Goal: Task Accomplishment & Management: Use online tool/utility

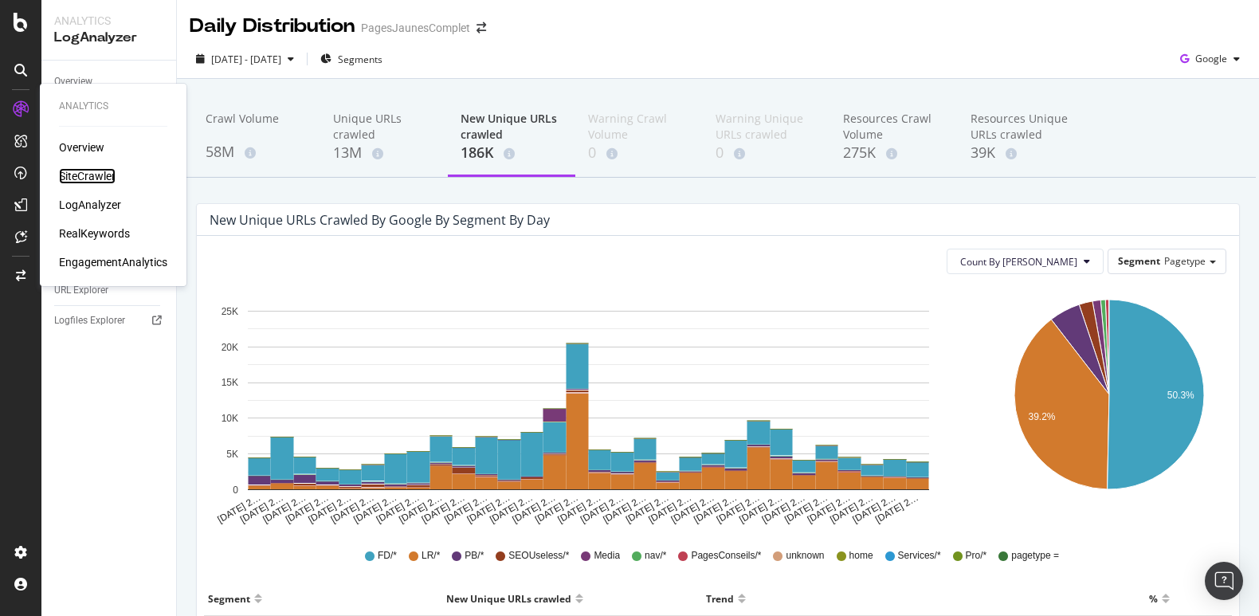
click at [84, 171] on div "SiteCrawler" at bounding box center [87, 176] width 57 height 16
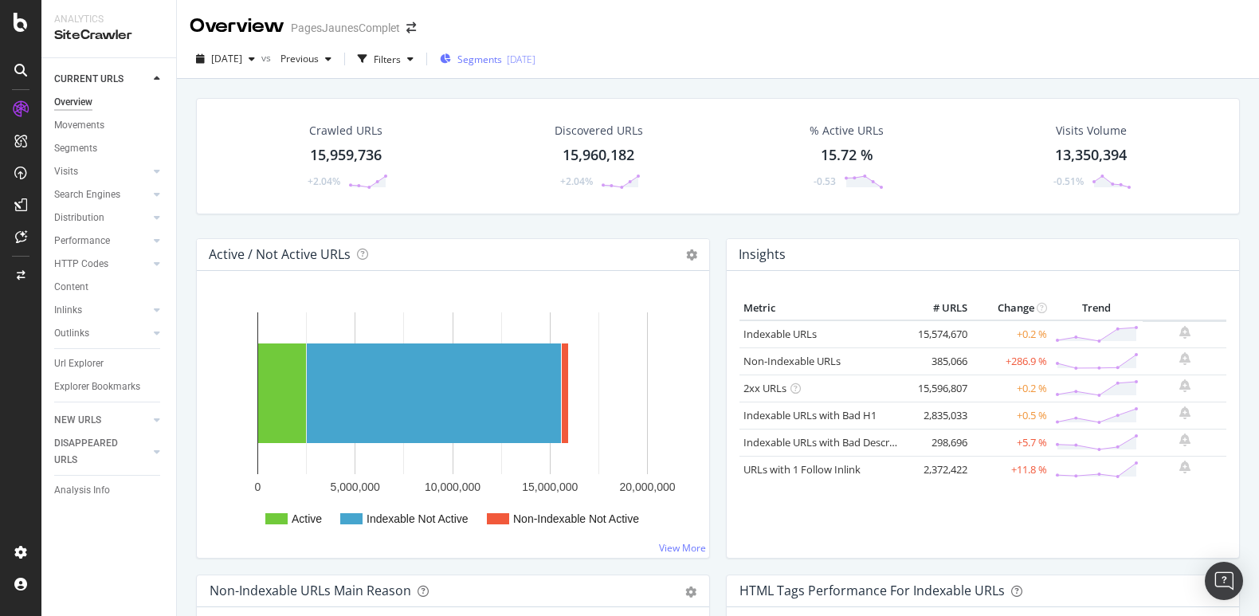
click at [535, 60] on div "Segments [DATE]" at bounding box center [488, 60] width 96 height 14
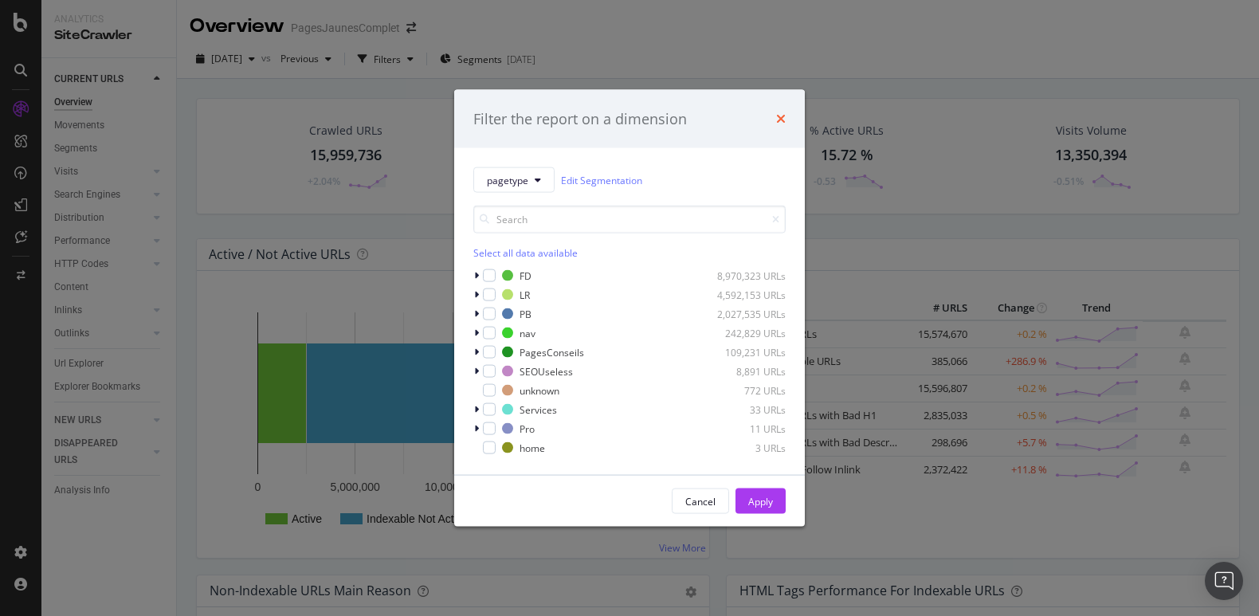
click at [780, 116] on icon "times" at bounding box center [781, 118] width 10 height 13
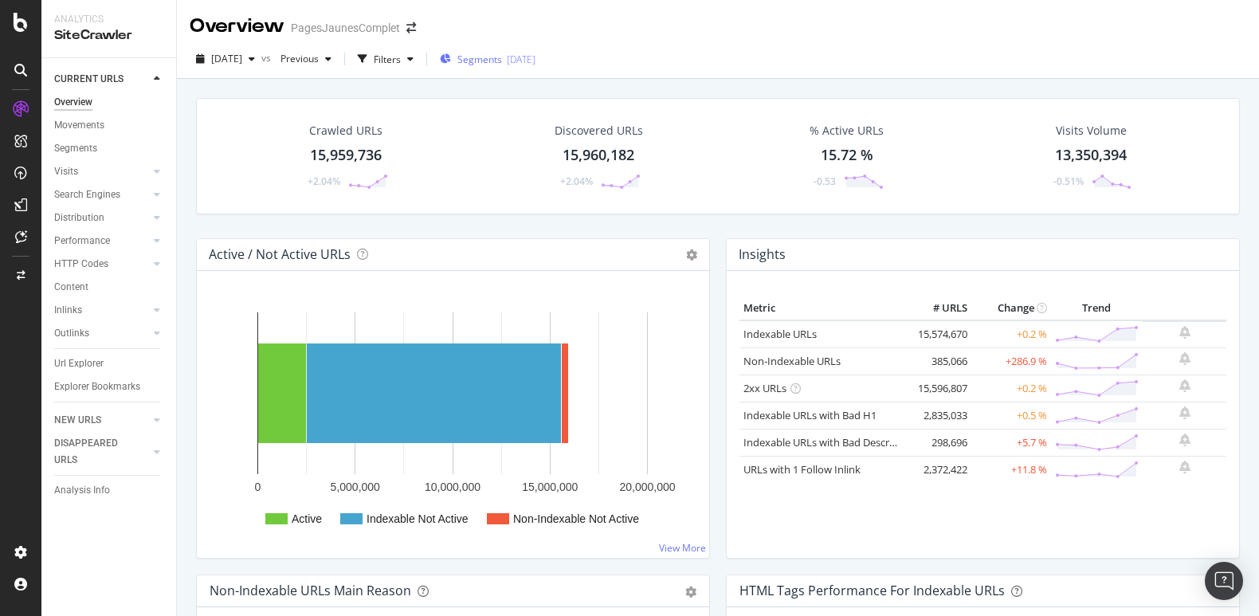
click at [502, 58] on span "Segments" at bounding box center [479, 60] width 45 height 14
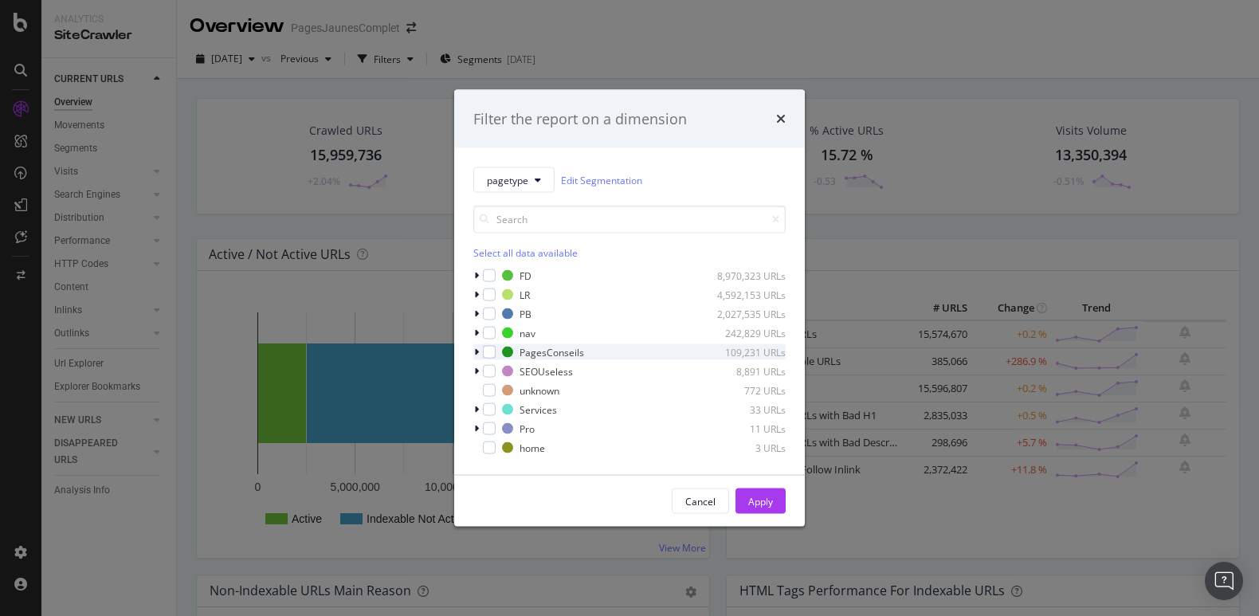
click at [476, 350] on icon "modal" at bounding box center [476, 352] width 5 height 10
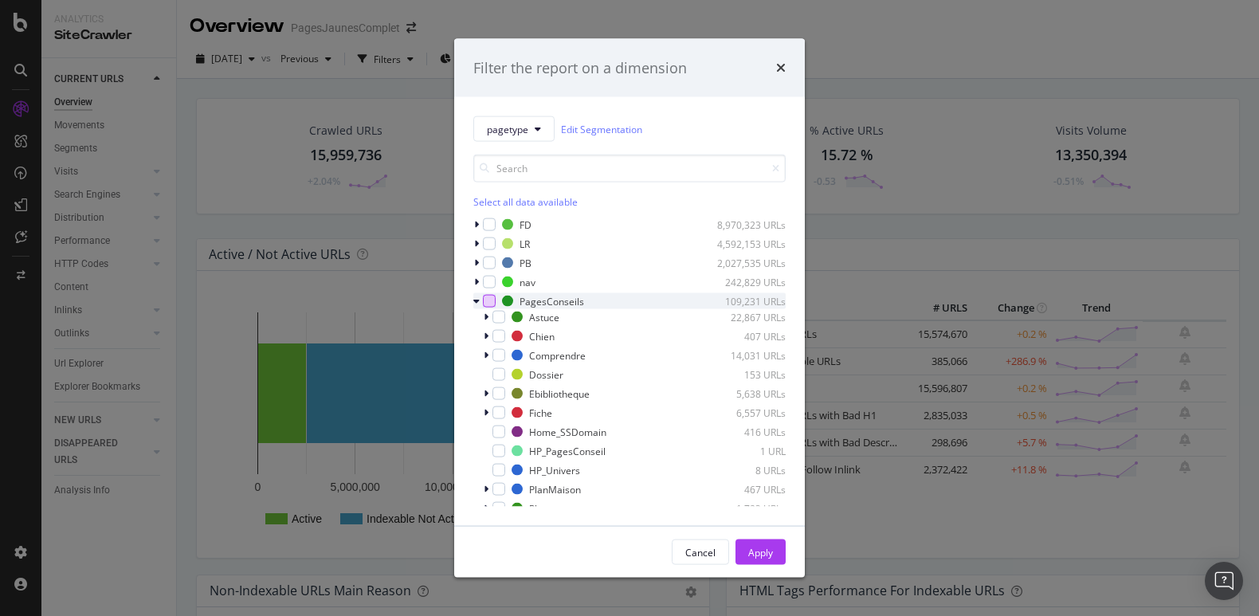
click at [488, 301] on div "modal" at bounding box center [489, 301] width 13 height 13
click at [488, 302] on icon "modal" at bounding box center [489, 301] width 7 height 8
click at [488, 302] on div "modal" at bounding box center [489, 301] width 13 height 13
click at [488, 353] on div "modal" at bounding box center [488, 355] width 10 height 16
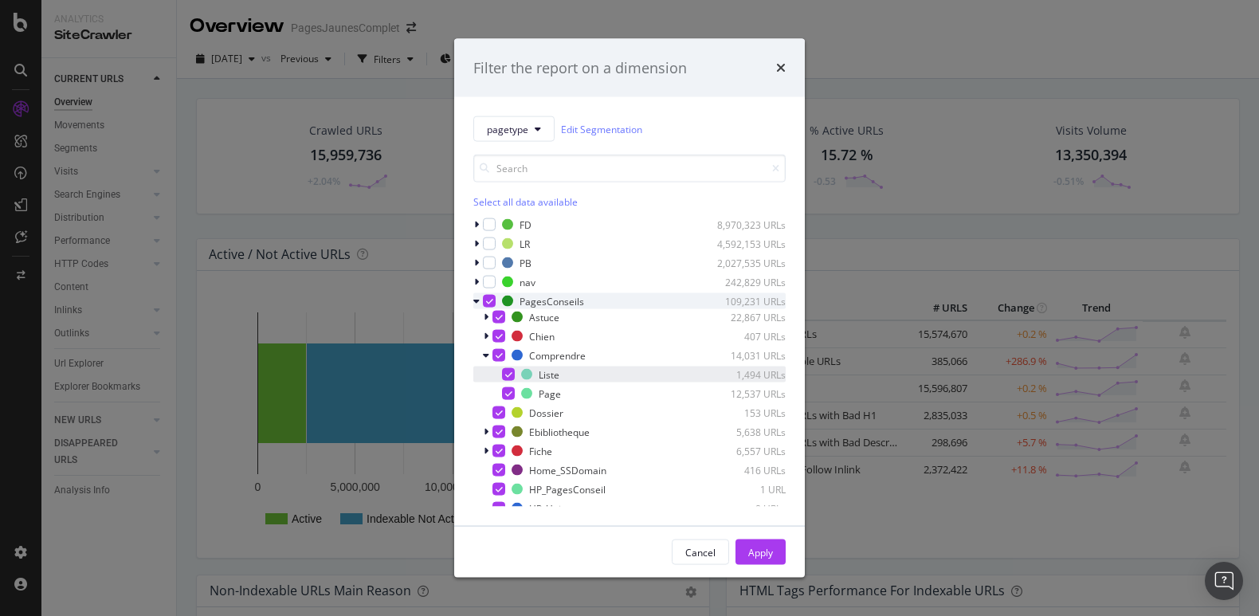
click at [510, 371] on icon "modal" at bounding box center [508, 375] width 7 height 8
click at [504, 411] on div "modal" at bounding box center [498, 412] width 13 height 13
click at [492, 300] on icon "modal" at bounding box center [489, 301] width 7 height 8
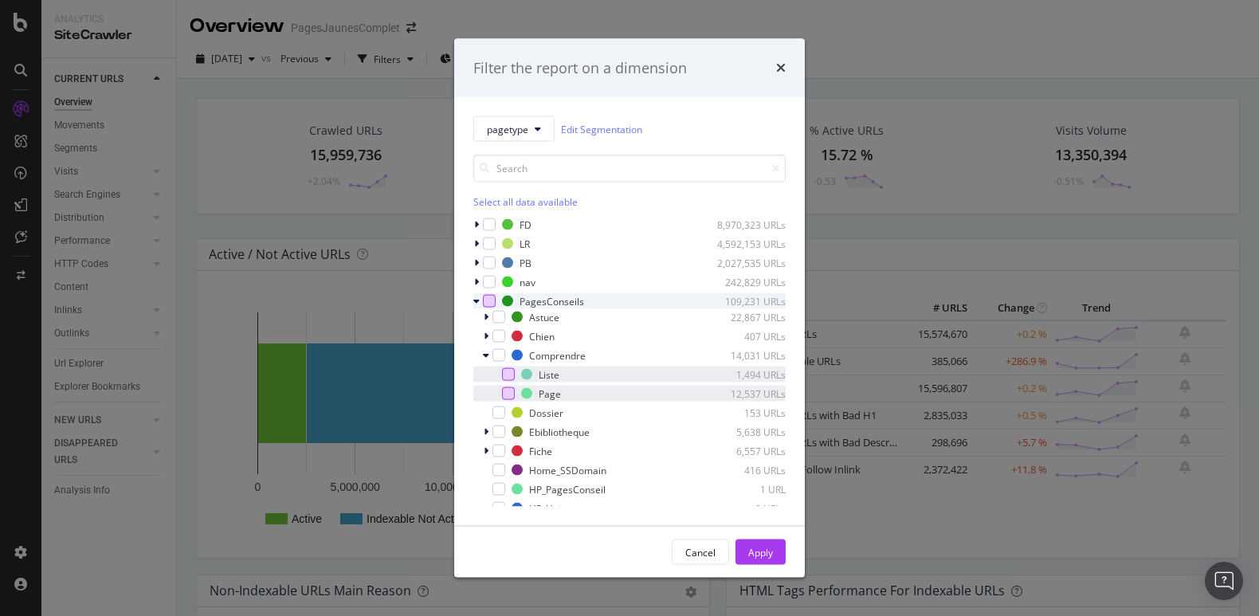
click at [513, 392] on div "modal" at bounding box center [508, 393] width 13 height 13
click at [757, 550] on div "Apply" at bounding box center [760, 552] width 25 height 14
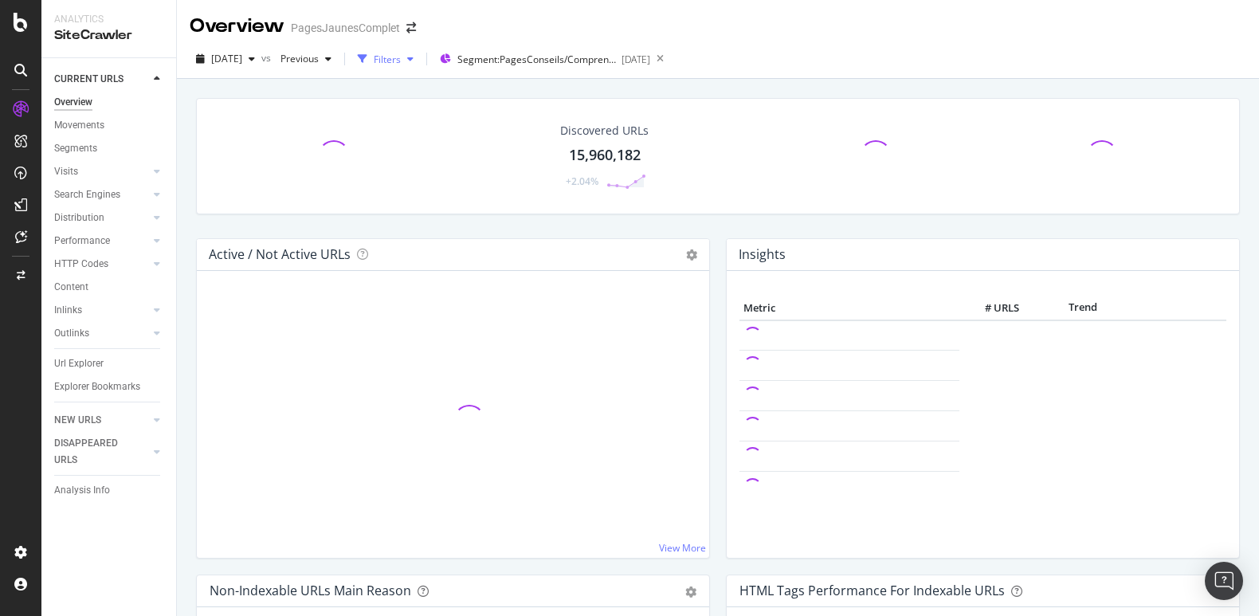
click at [401, 58] on div "Filters" at bounding box center [387, 60] width 27 height 14
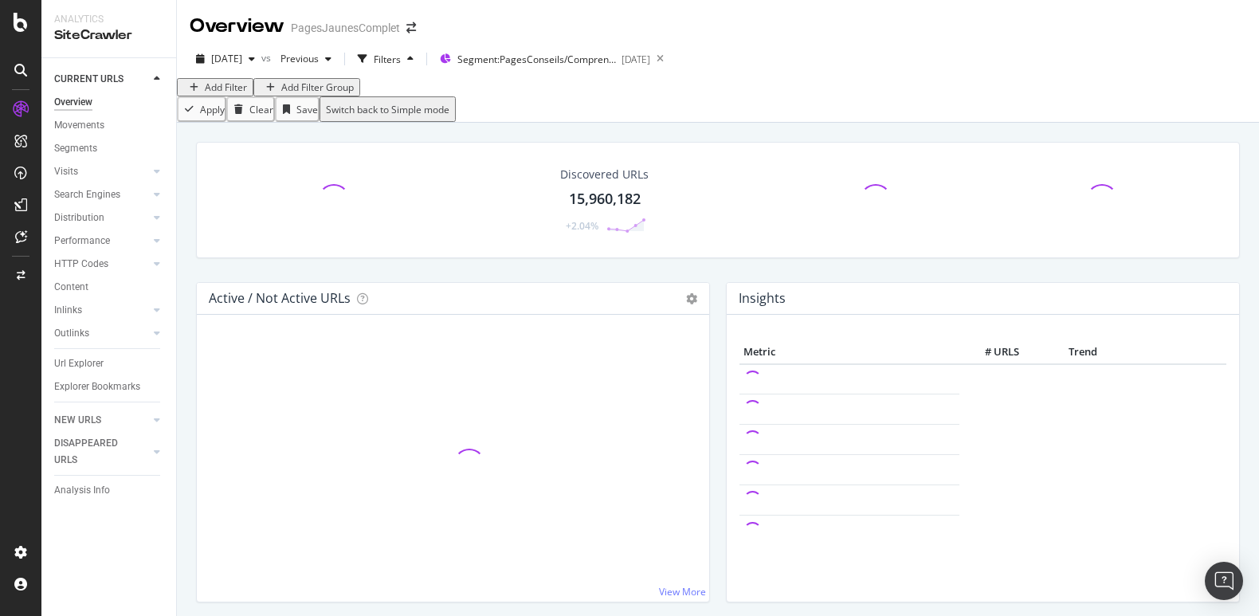
click at [229, 94] on div "Add Filter" at bounding box center [226, 87] width 42 height 14
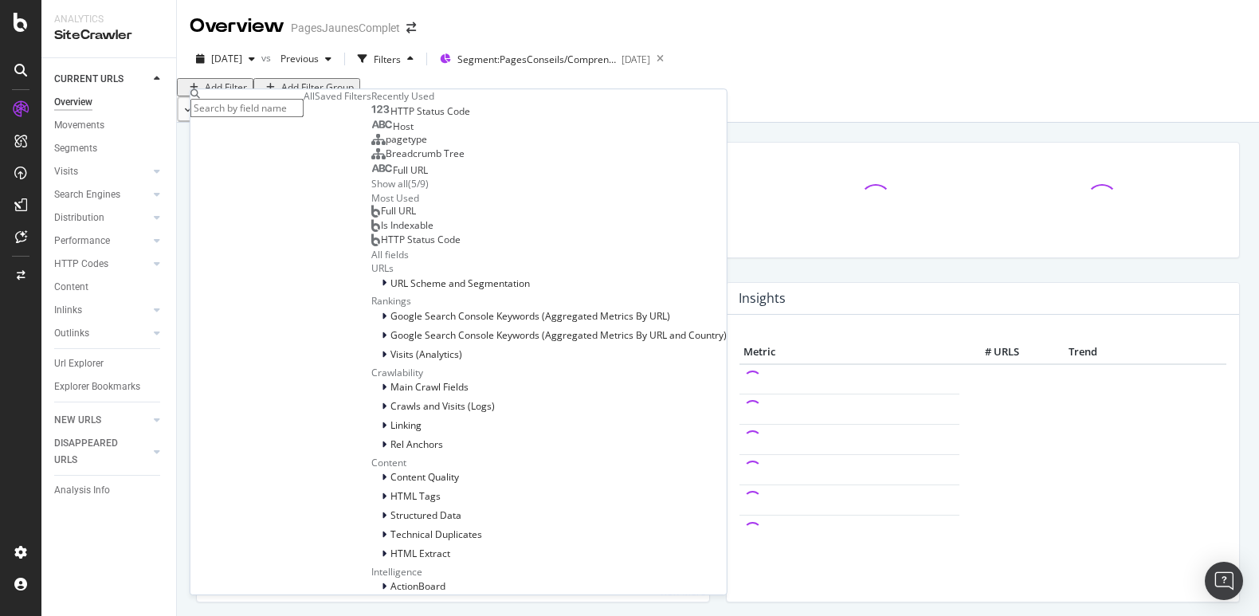
click at [393, 133] on span "Host" at bounding box center [403, 127] width 21 height 14
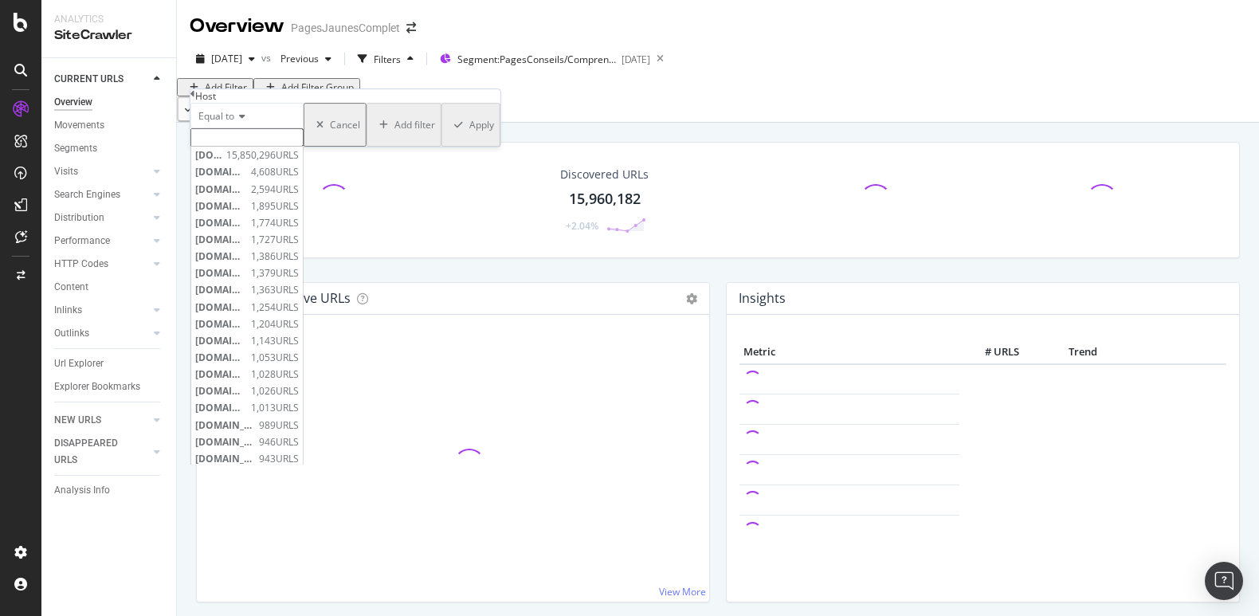
click at [237, 147] on input "text" at bounding box center [246, 137] width 113 height 18
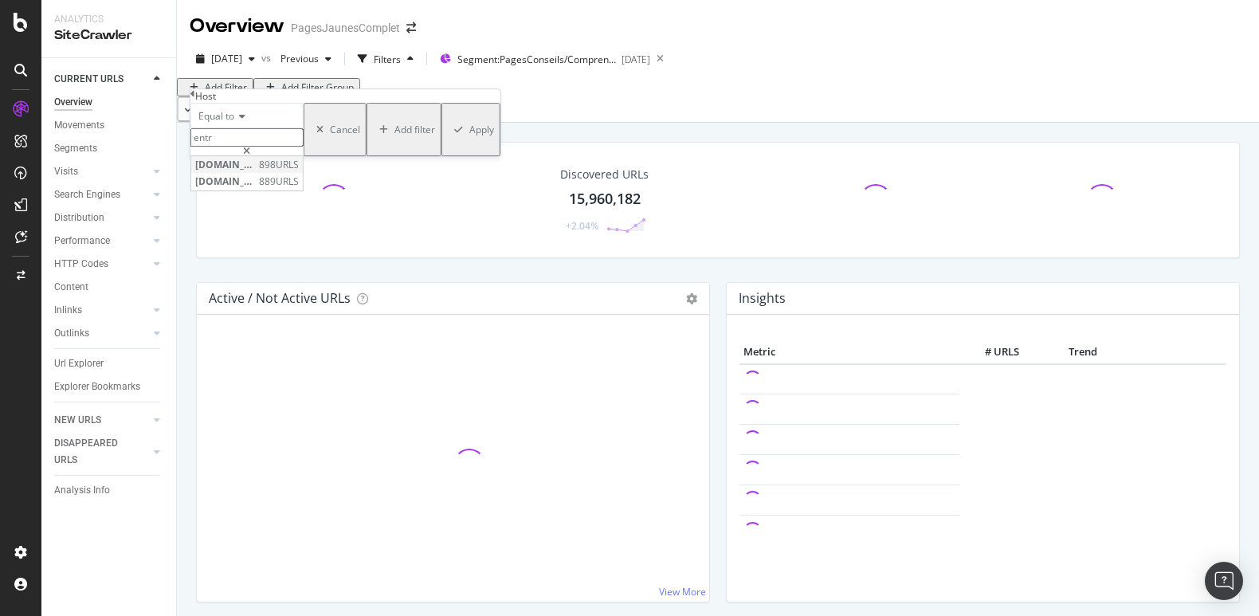
click at [255, 171] on span "[DOMAIN_NAME]" at bounding box center [225, 165] width 60 height 14
type input "[DOMAIN_NAME]"
click at [469, 136] on div "Apply" at bounding box center [481, 130] width 25 height 14
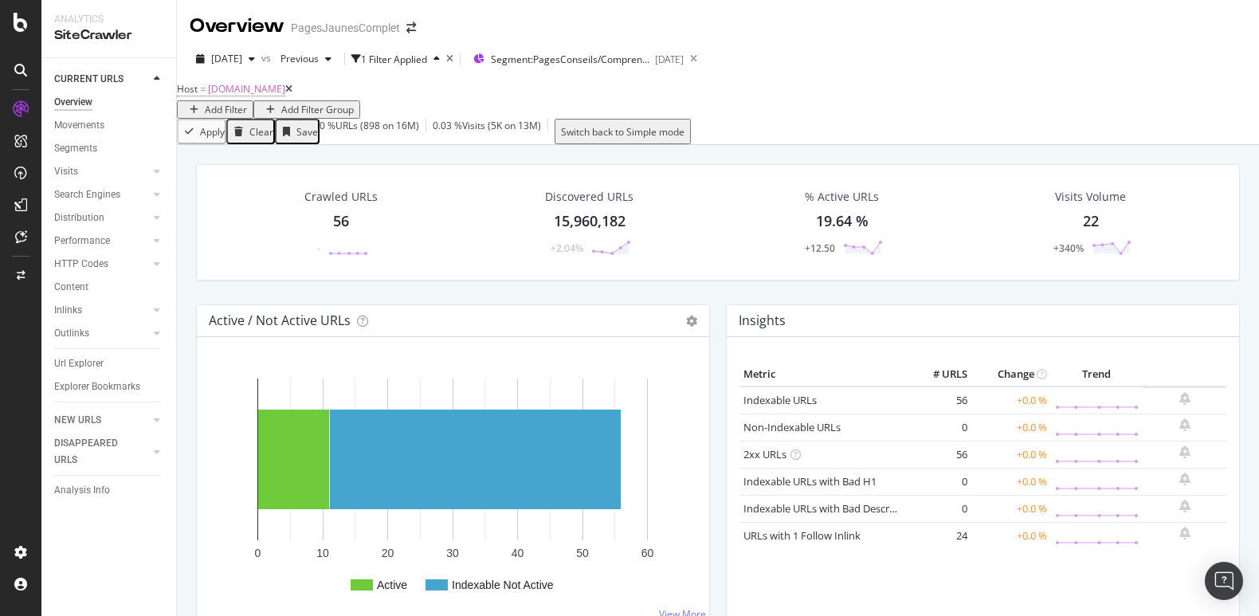
click at [285, 96] on span "[DOMAIN_NAME]" at bounding box center [246, 89] width 77 height 14
click at [674, 106] on div "Host = [DOMAIN_NAME] Add Filter Add Filter Group" at bounding box center [718, 98] width 1082 height 41
click at [605, 53] on span "Segment: PagesConseils/Comprendre/Page" at bounding box center [570, 60] width 159 height 14
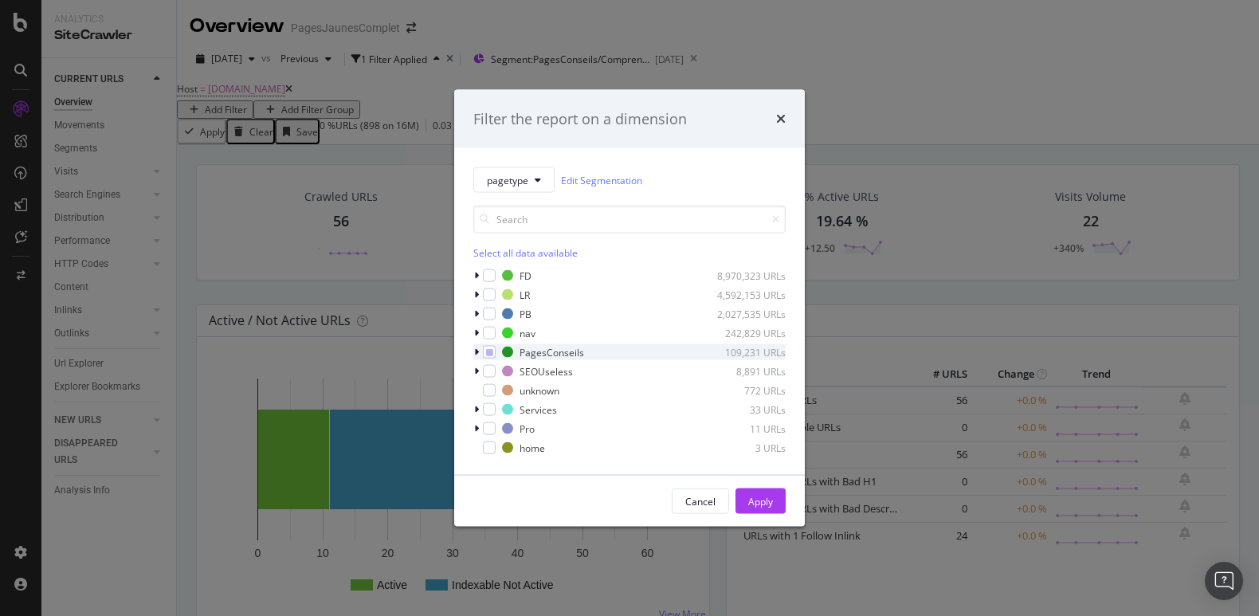
click at [478, 351] on icon "modal" at bounding box center [476, 352] width 5 height 10
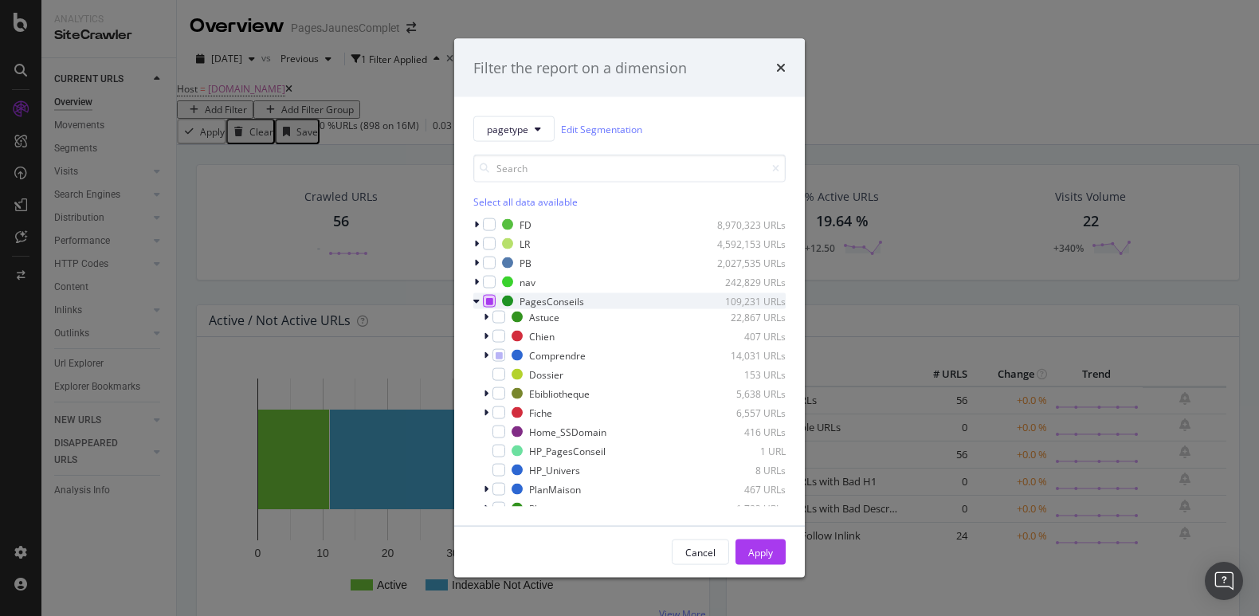
click at [488, 301] on icon "modal" at bounding box center [489, 301] width 7 height 8
click at [488, 414] on icon "modal" at bounding box center [486, 413] width 5 height 10
click at [508, 451] on div "modal" at bounding box center [508, 451] width 13 height 13
click at [760, 550] on div "Apply" at bounding box center [760, 552] width 25 height 14
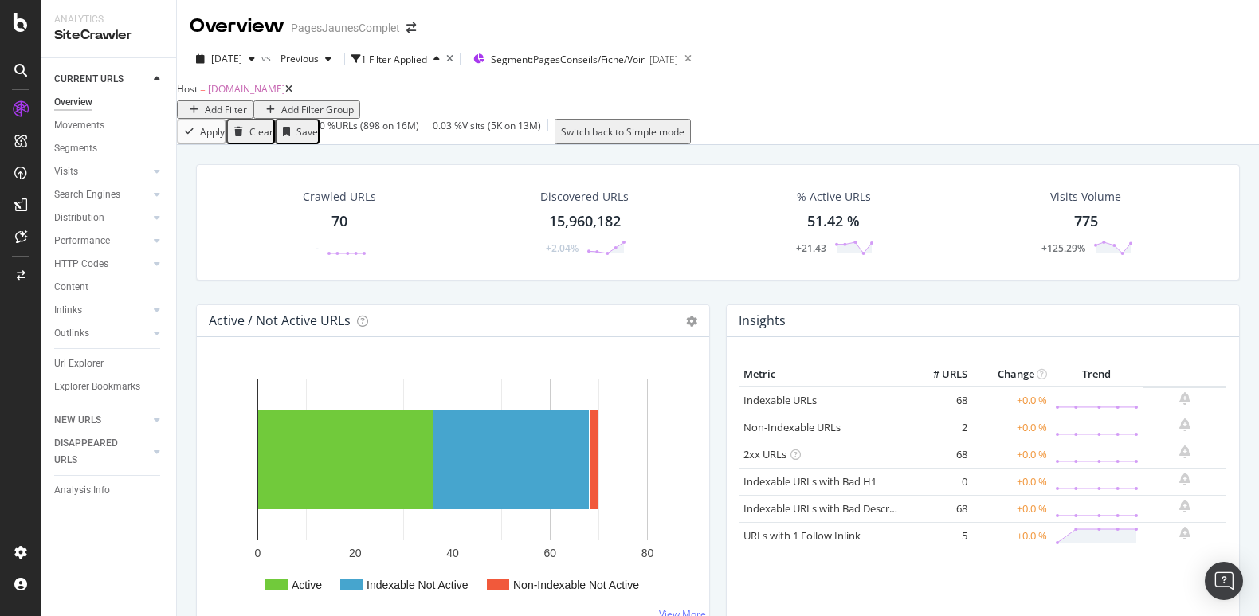
click at [247, 103] on div "Add Filter" at bounding box center [226, 110] width 42 height 14
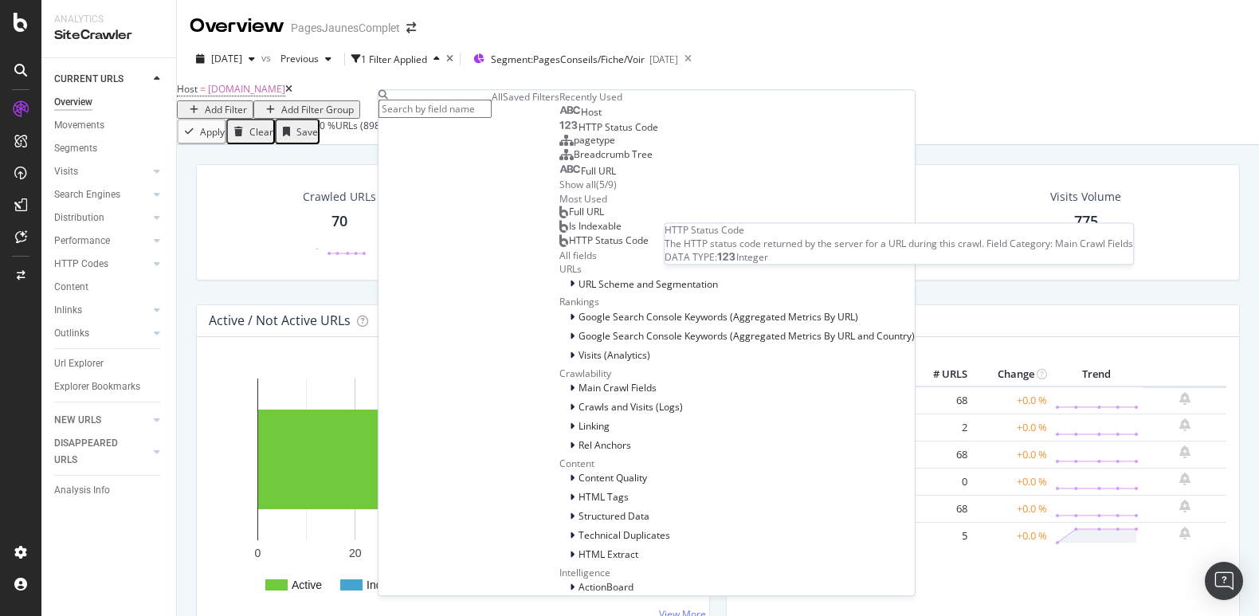
click at [579, 134] on span "HTTP Status Code" at bounding box center [619, 127] width 80 height 14
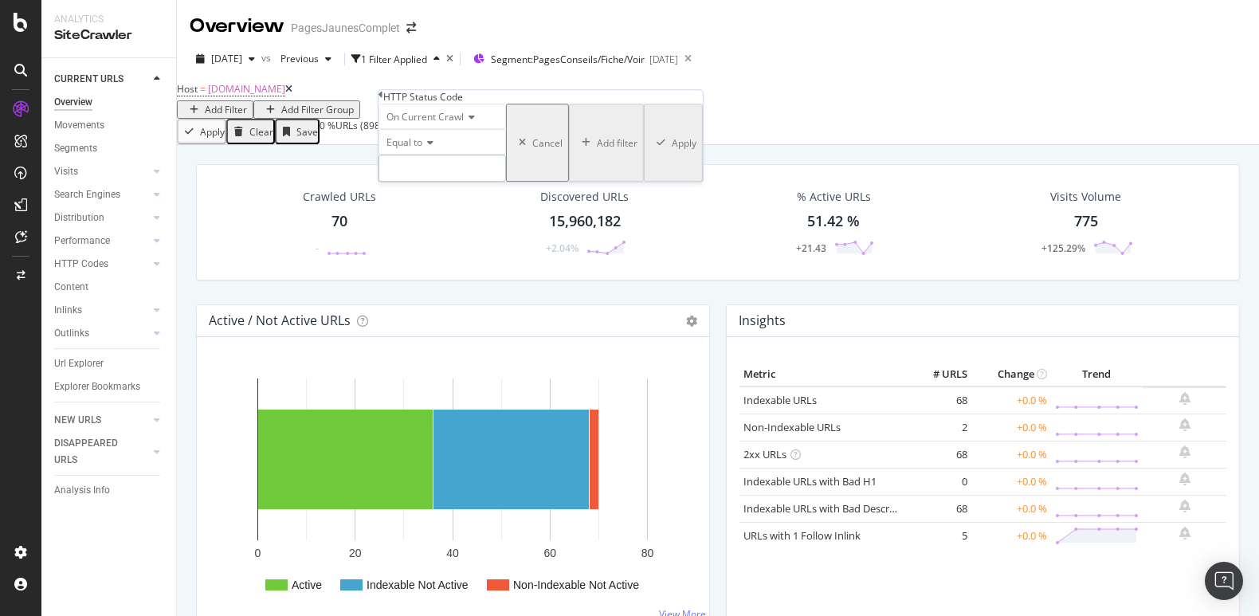
click at [430, 182] on input "number" at bounding box center [442, 168] width 127 height 27
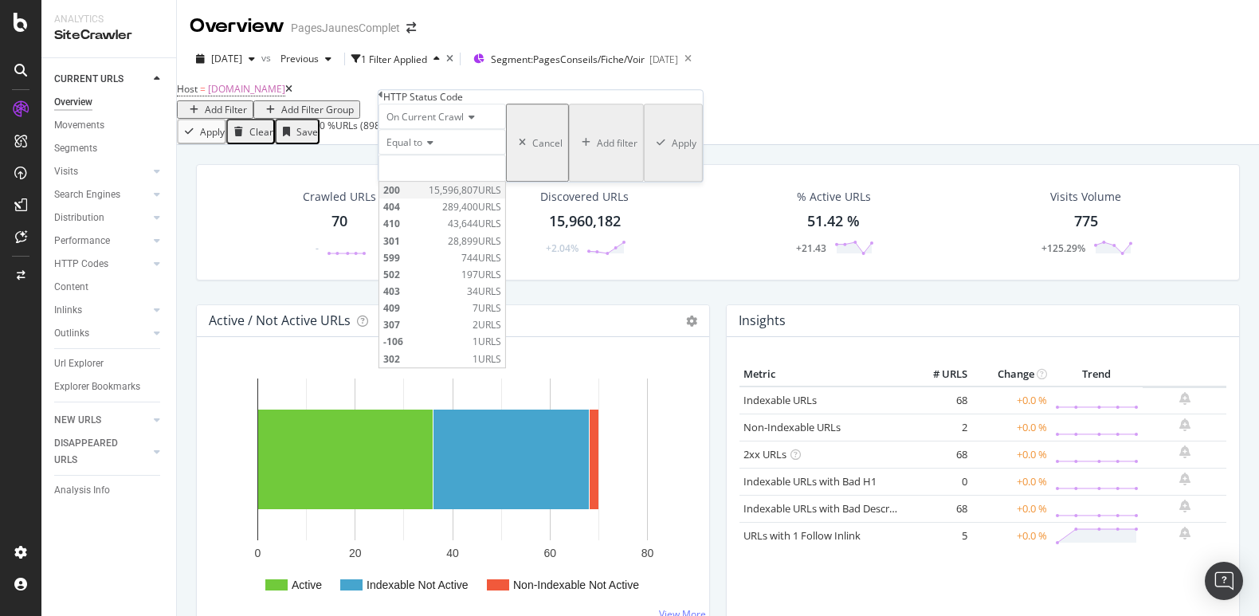
click at [425, 197] on span "200" at bounding box center [403, 190] width 41 height 14
type input "200"
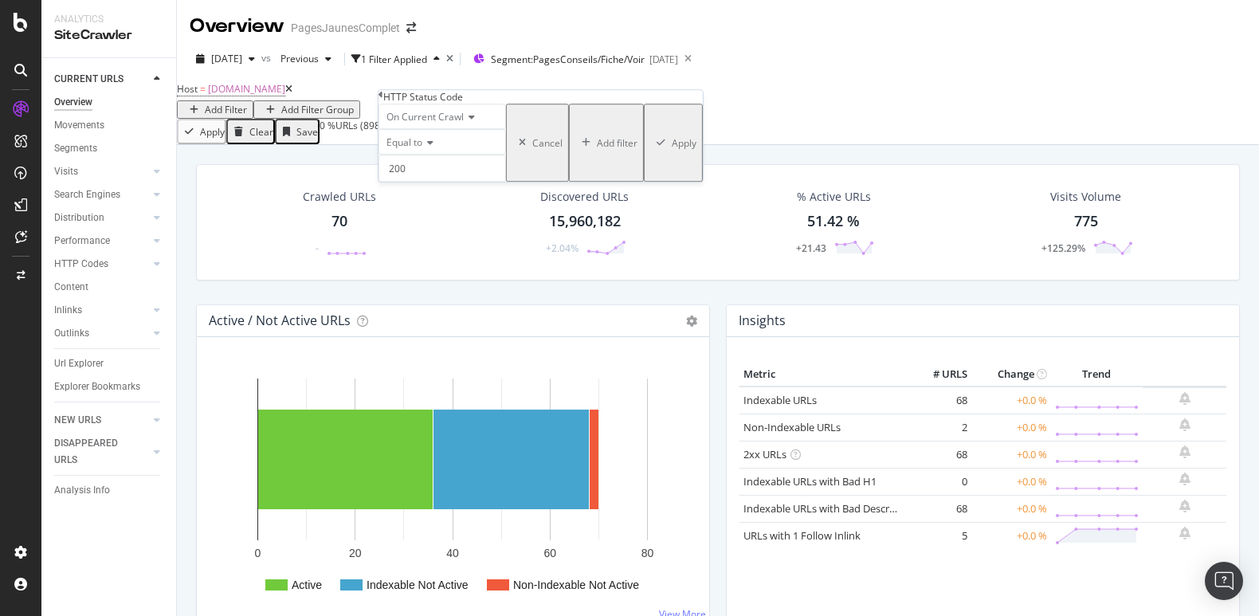
click at [672, 150] on div "Apply" at bounding box center [684, 143] width 25 height 14
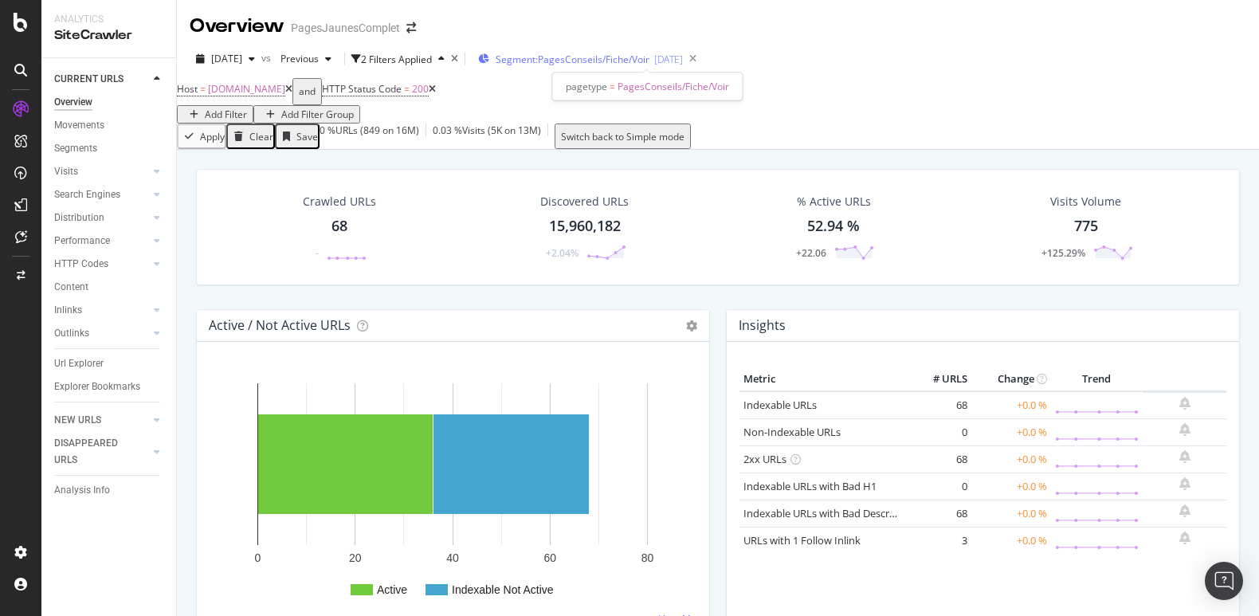
click at [649, 63] on span "Segment: PagesConseils/Fiche/Voir" at bounding box center [573, 60] width 154 height 14
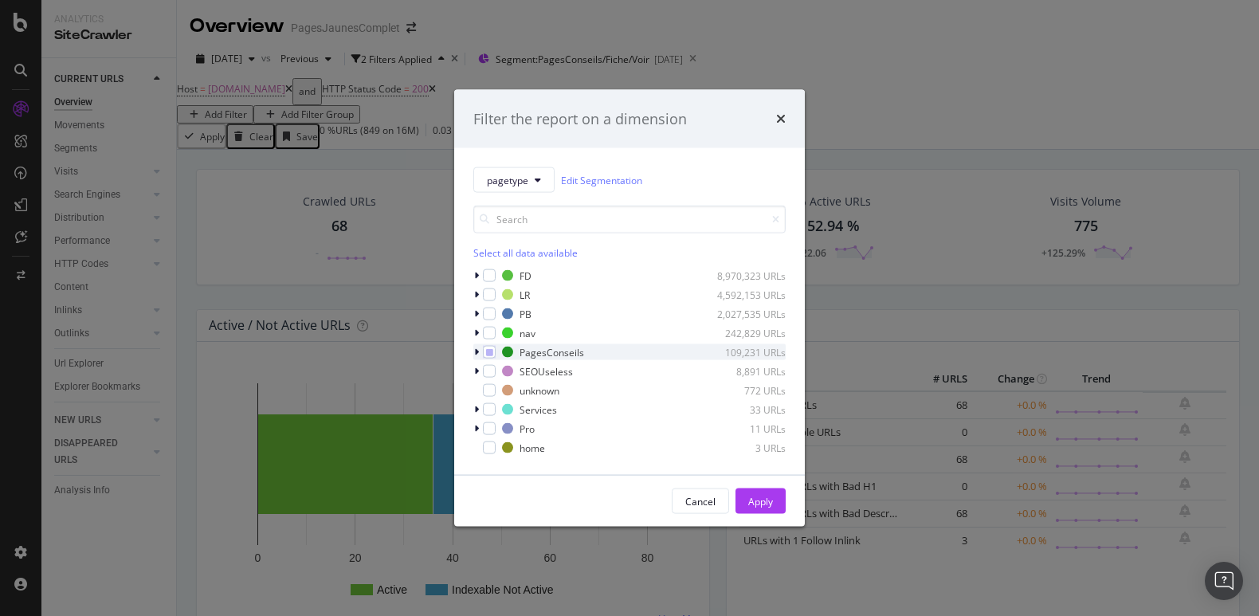
click at [478, 347] on icon "modal" at bounding box center [476, 352] width 5 height 10
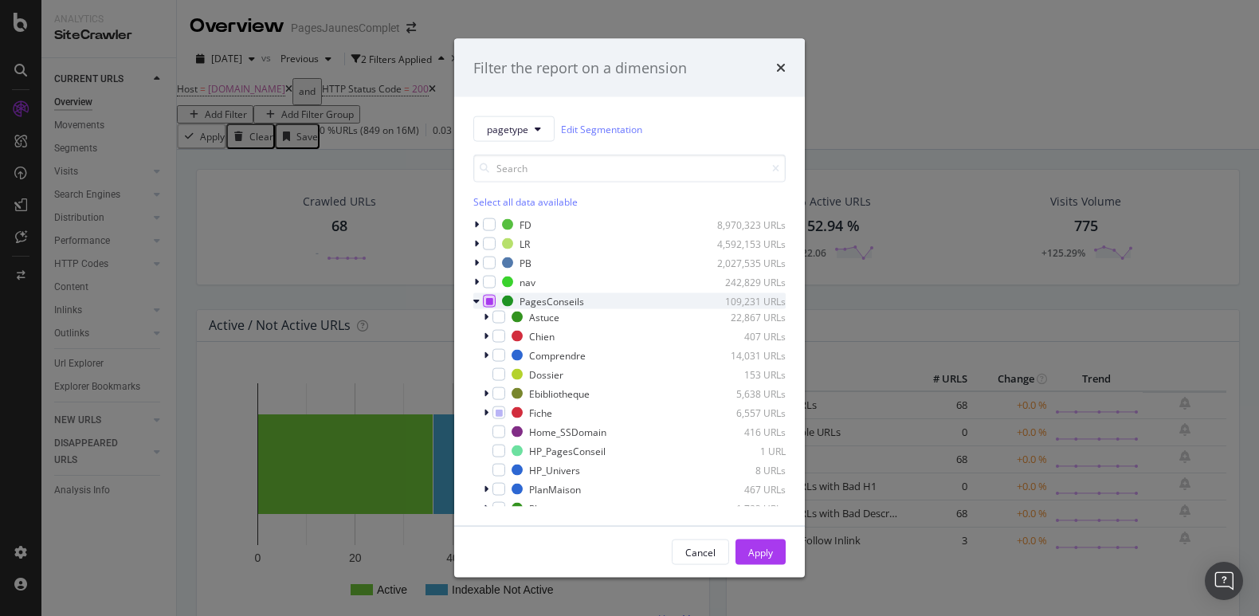
click at [490, 300] on icon "modal" at bounding box center [489, 301] width 7 height 8
click at [490, 299] on icon "modal" at bounding box center [489, 301] width 7 height 8
click at [488, 393] on icon "modal" at bounding box center [486, 394] width 5 height 10
click at [501, 391] on div "modal" at bounding box center [498, 393] width 13 height 13
click at [501, 397] on icon "modal" at bounding box center [499, 394] width 7 height 8
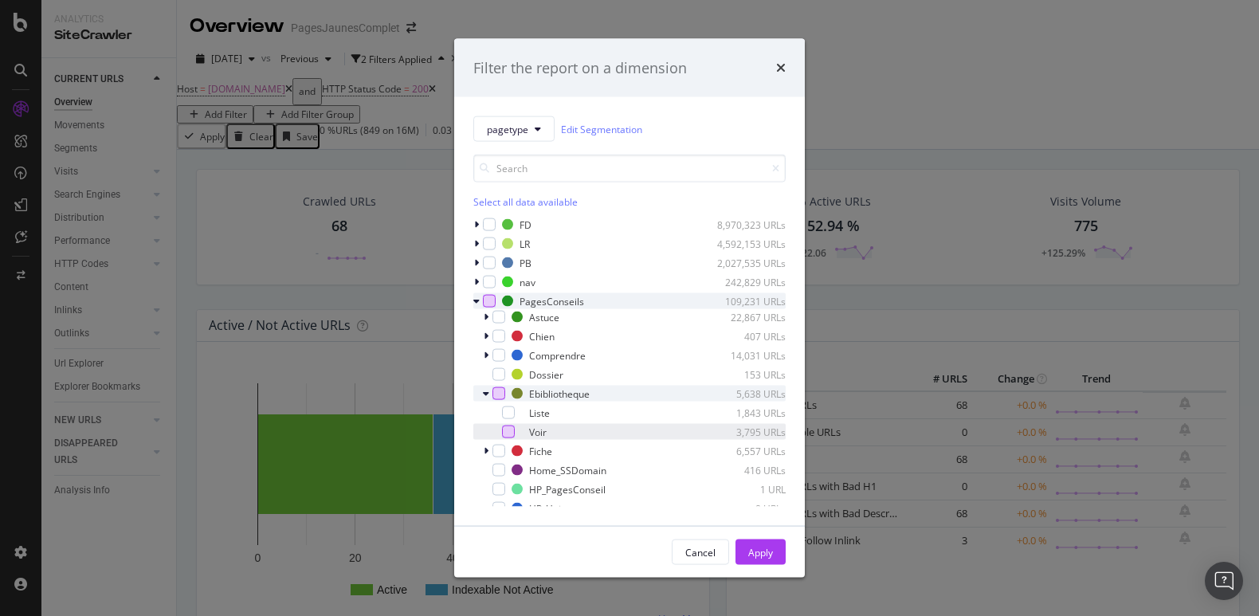
click at [512, 433] on div "modal" at bounding box center [508, 432] width 13 height 13
click at [767, 556] on div "Apply" at bounding box center [760, 552] width 25 height 14
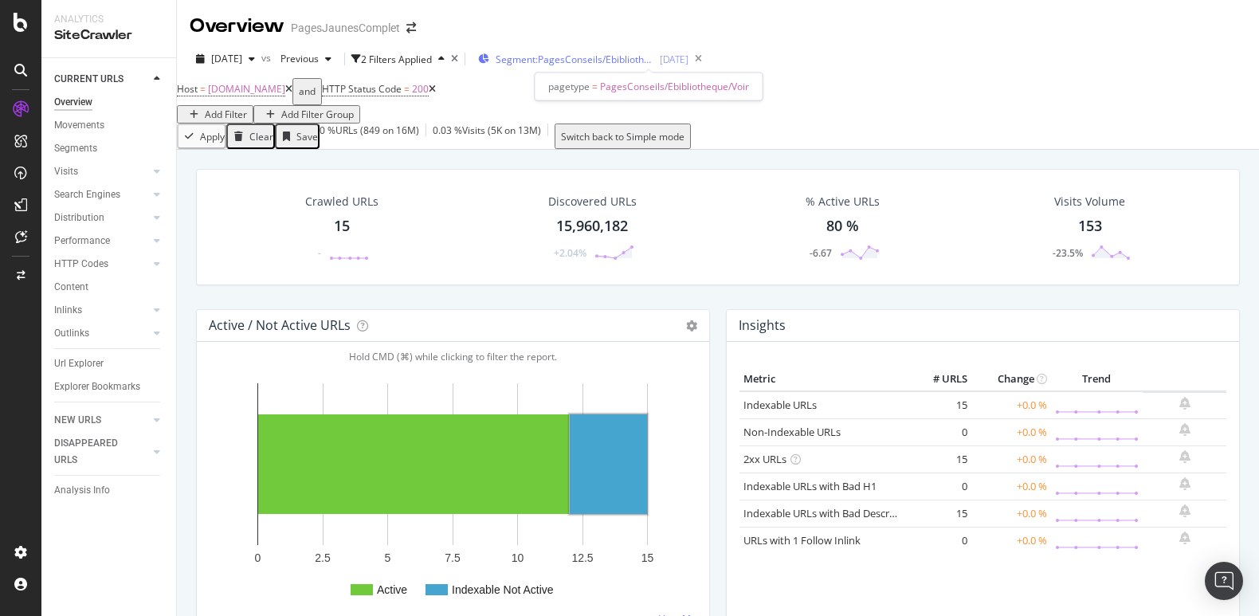
click at [655, 53] on span "Segment: PagesConseils/Ebibliotheque/Voir" at bounding box center [575, 60] width 159 height 14
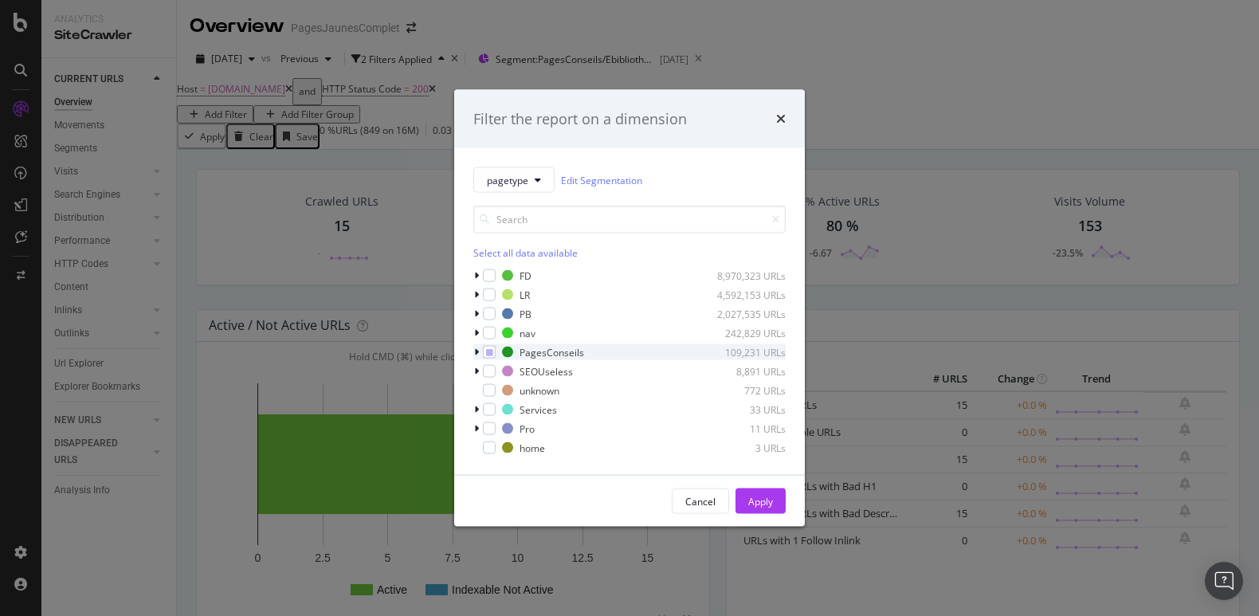
click at [476, 349] on icon "modal" at bounding box center [476, 352] width 5 height 10
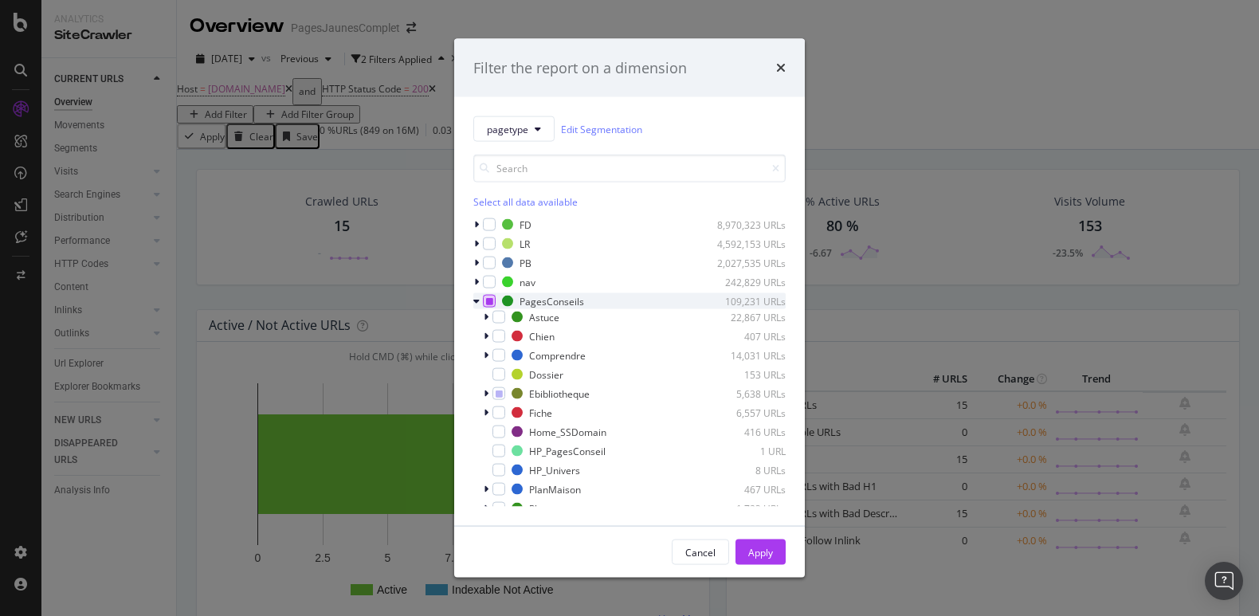
click at [486, 297] on icon "modal" at bounding box center [489, 301] width 7 height 8
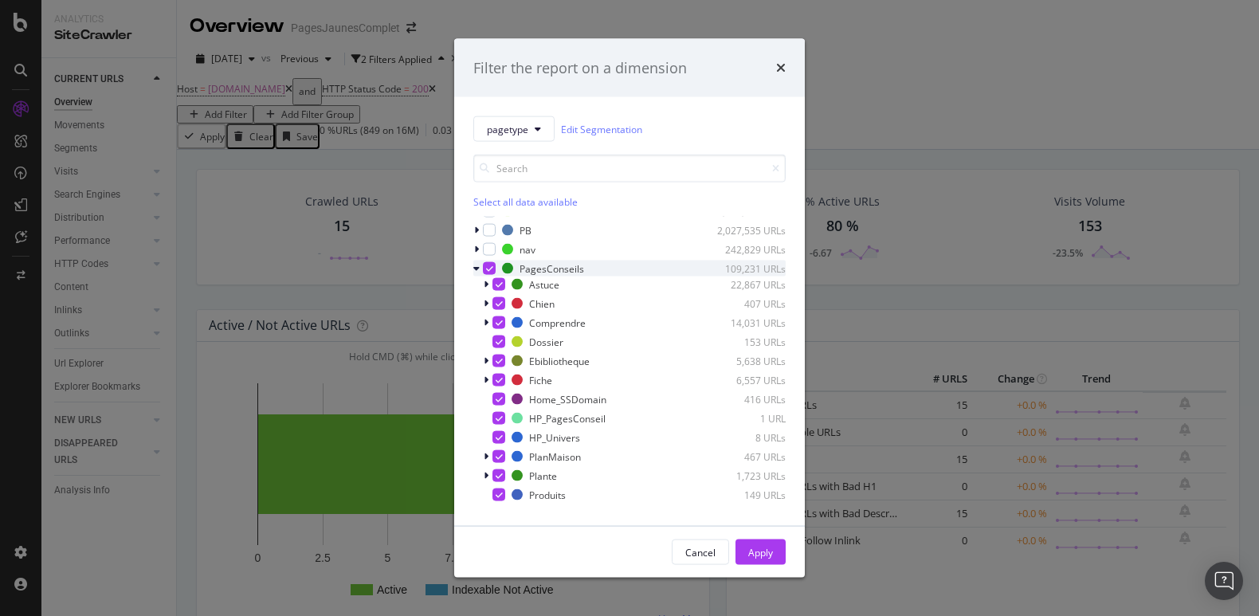
scroll to position [9, 0]
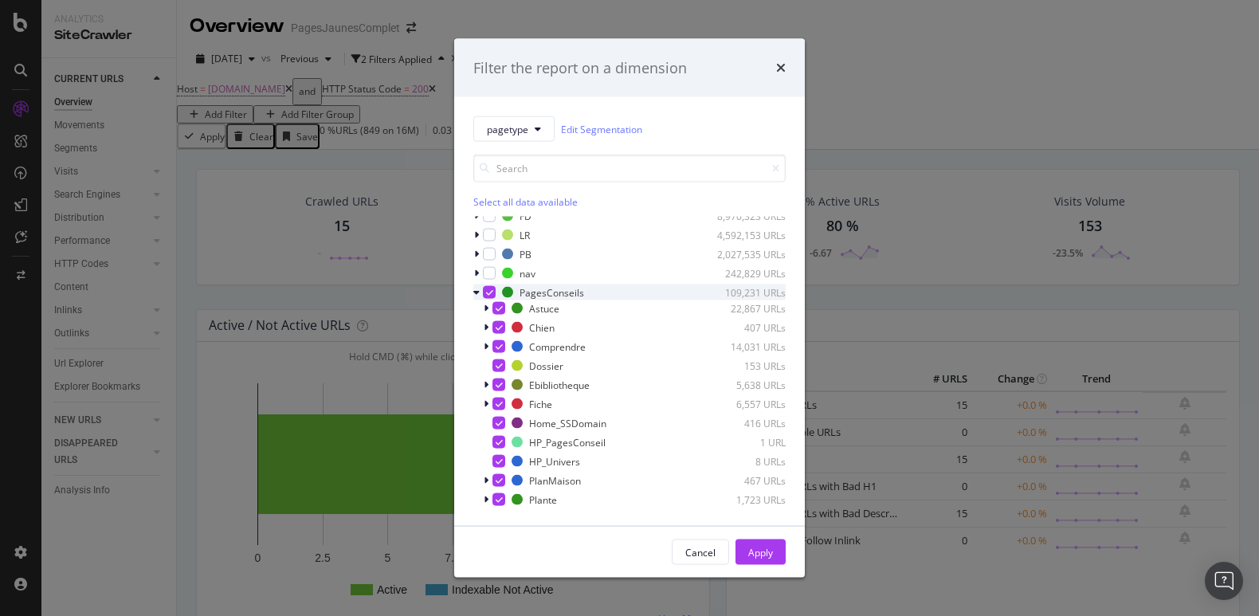
click at [489, 291] on icon "modal" at bounding box center [489, 292] width 7 height 8
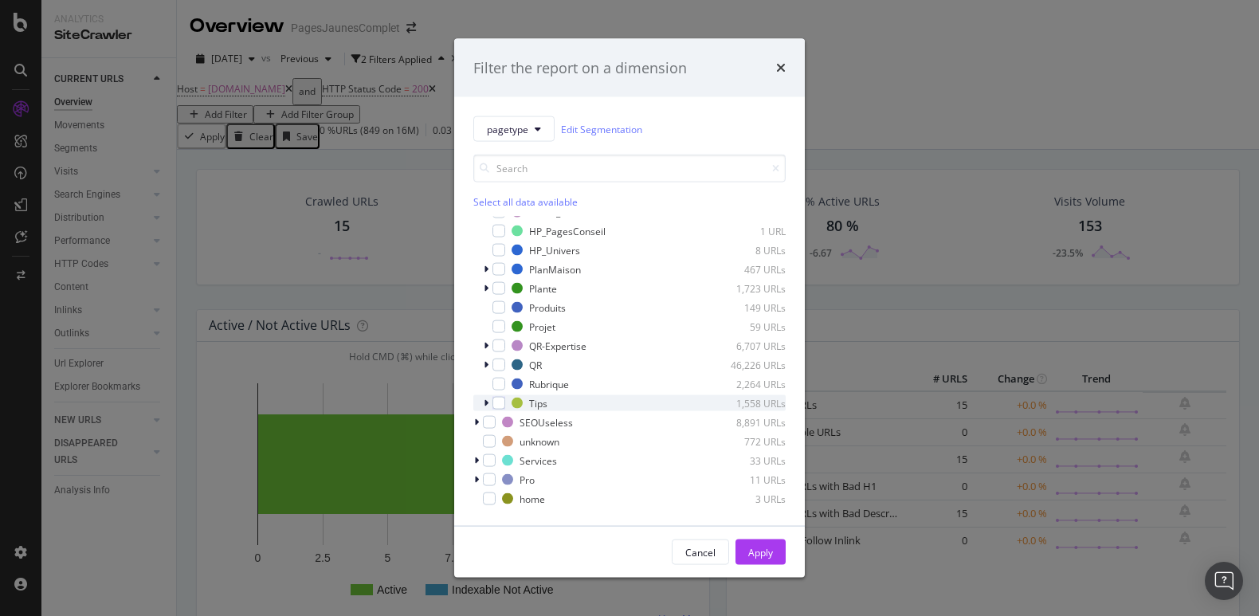
click at [489, 402] on div "modal" at bounding box center [488, 403] width 10 height 16
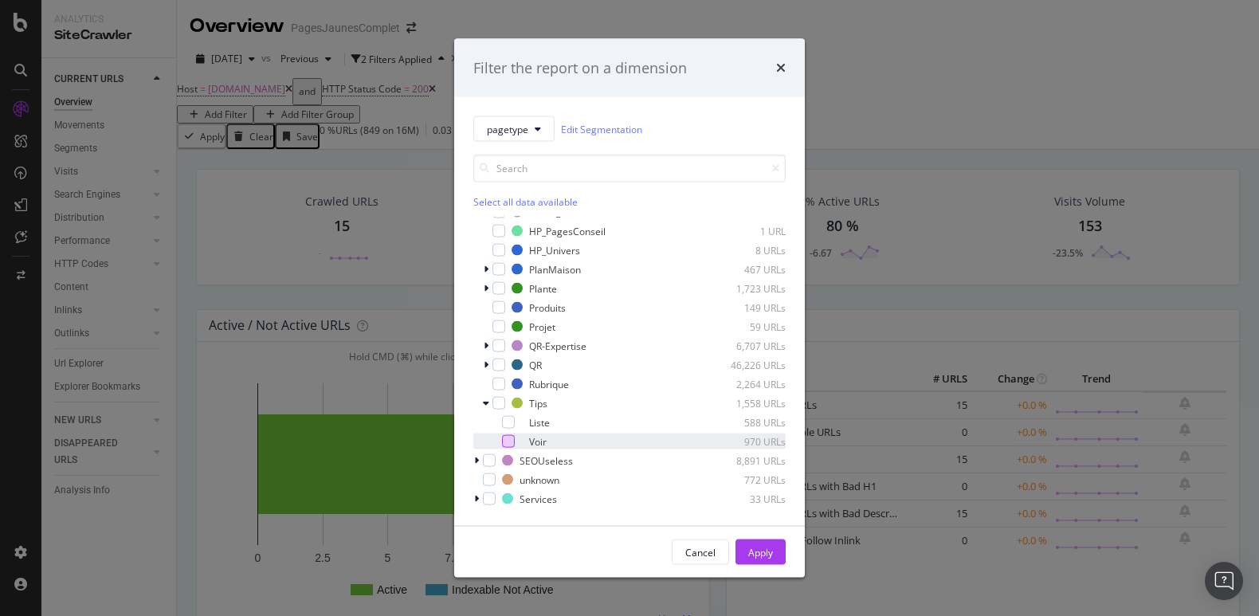
click at [506, 439] on div "modal" at bounding box center [508, 441] width 13 height 13
click at [762, 561] on div "Apply" at bounding box center [760, 552] width 25 height 24
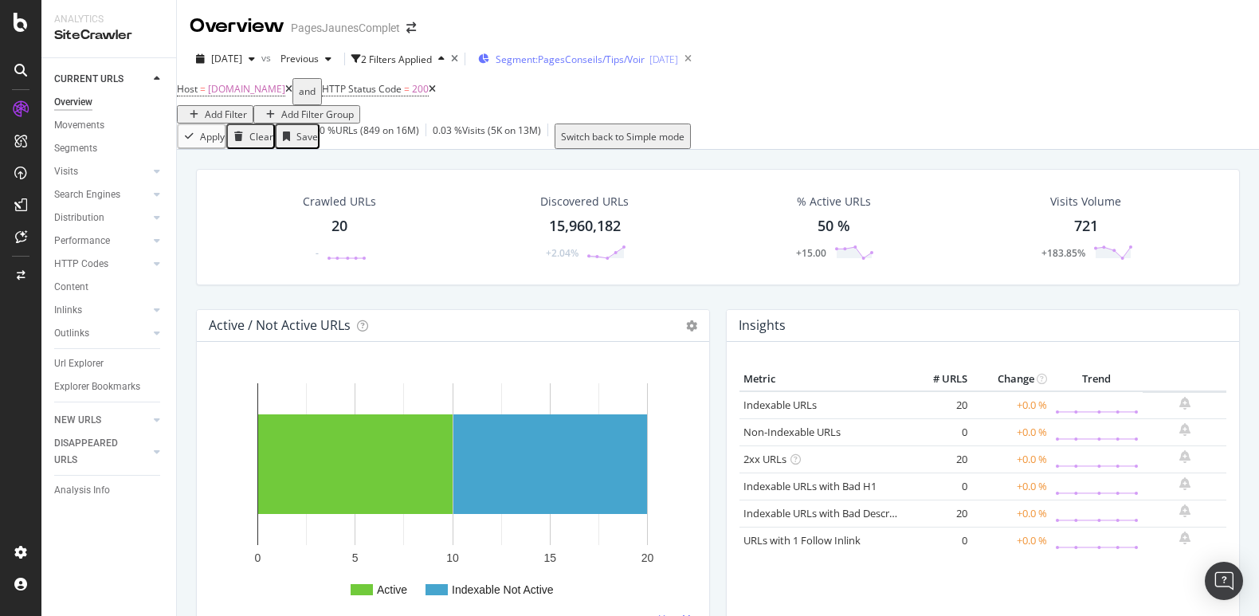
click at [641, 50] on div "Segment: PagesConseils/Tips/Voir [DATE]" at bounding box center [578, 59] width 200 height 24
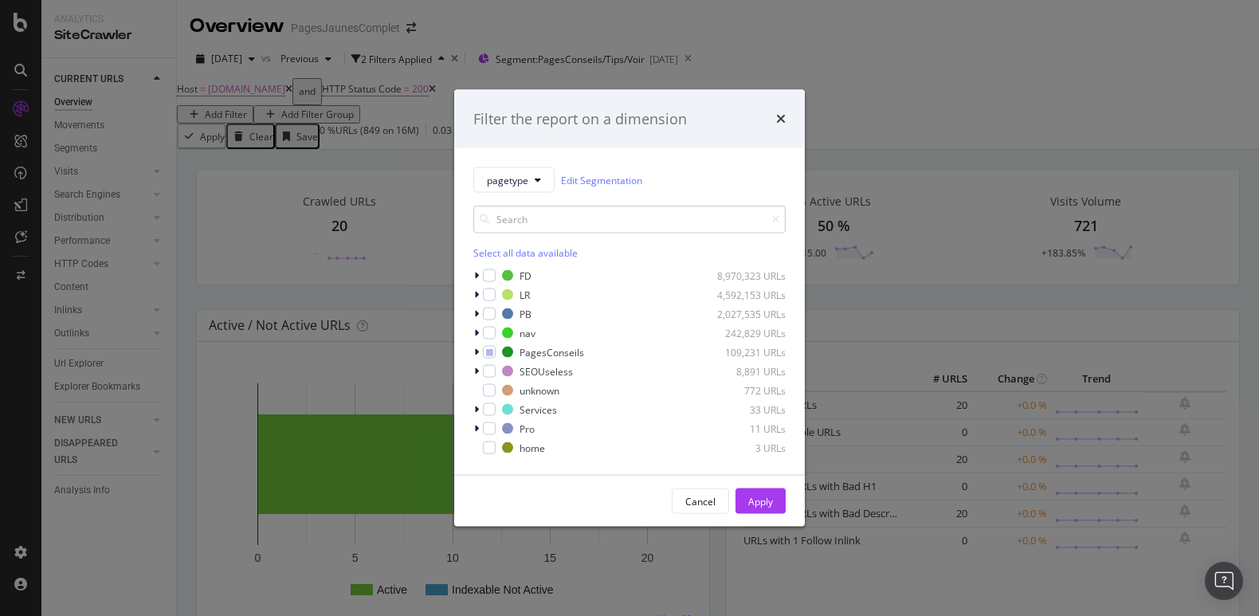
click at [543, 219] on input "modal" at bounding box center [629, 220] width 312 height 28
click at [476, 351] on icon "modal" at bounding box center [476, 352] width 5 height 10
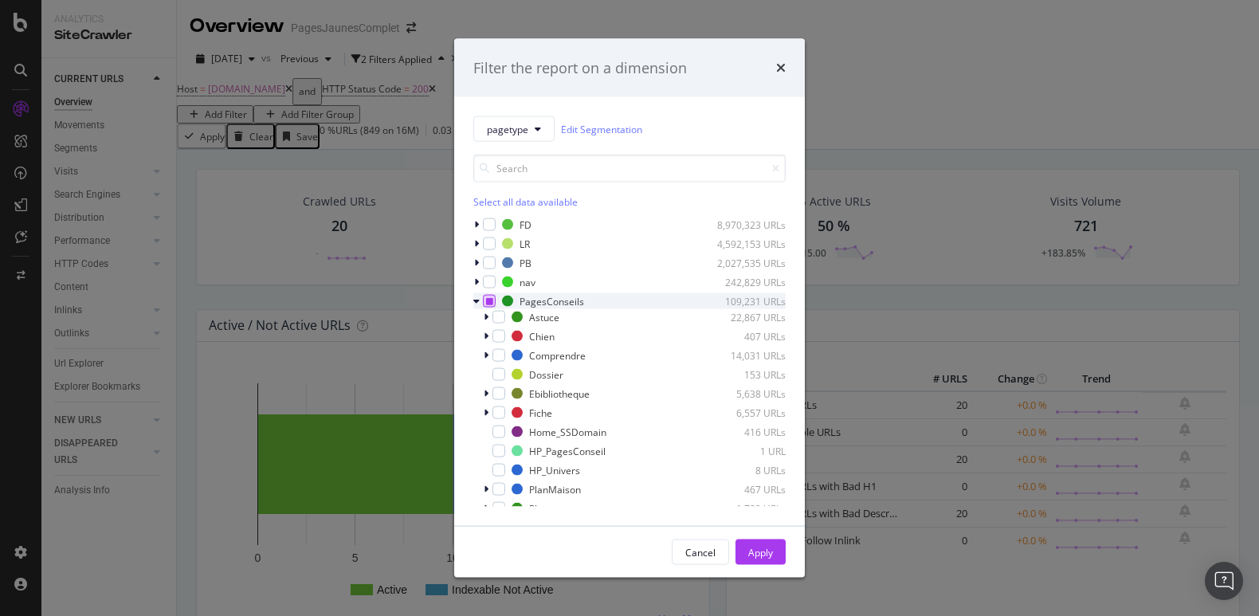
click at [486, 301] on icon "modal" at bounding box center [489, 301] width 7 height 8
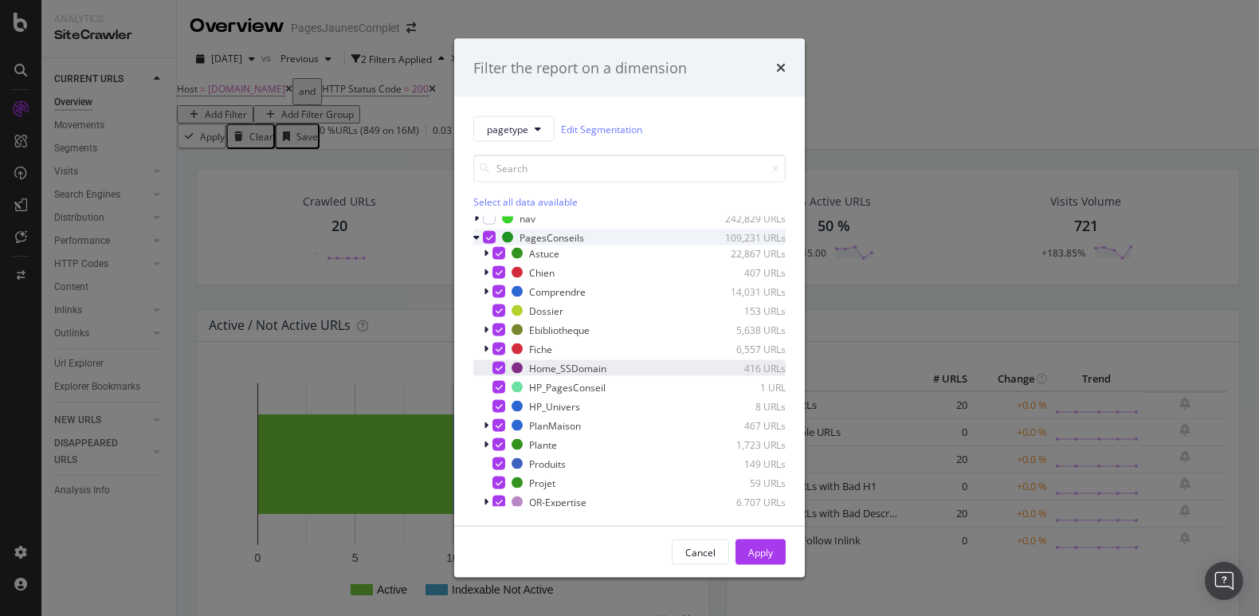
scroll to position [51, 0]
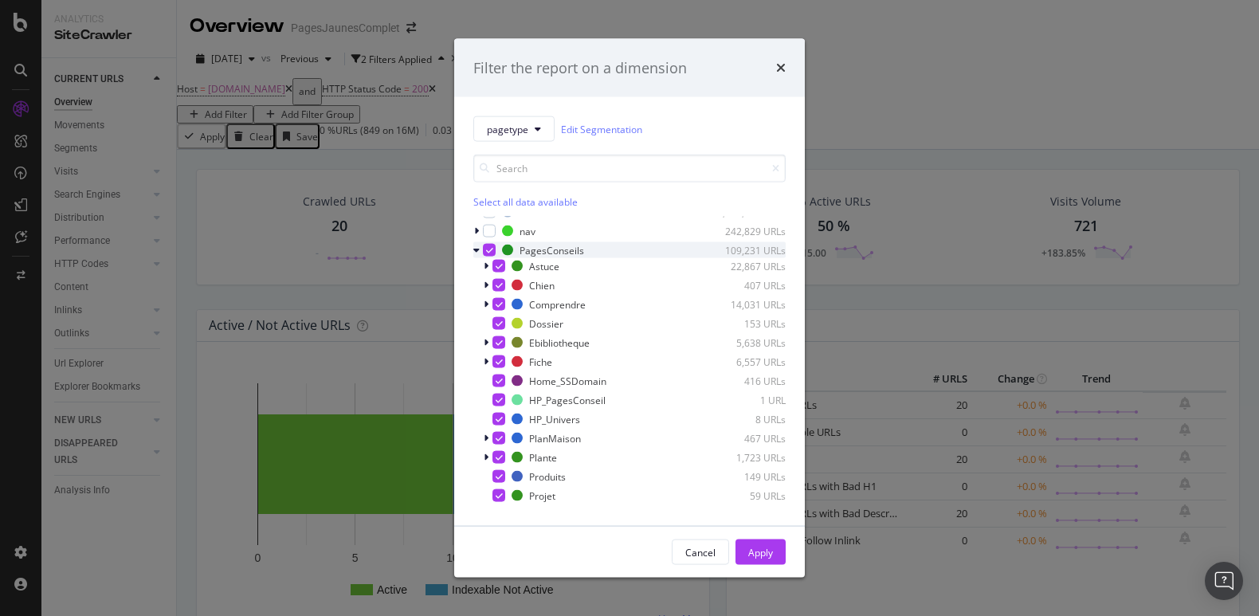
click at [489, 249] on icon "modal" at bounding box center [489, 250] width 7 height 8
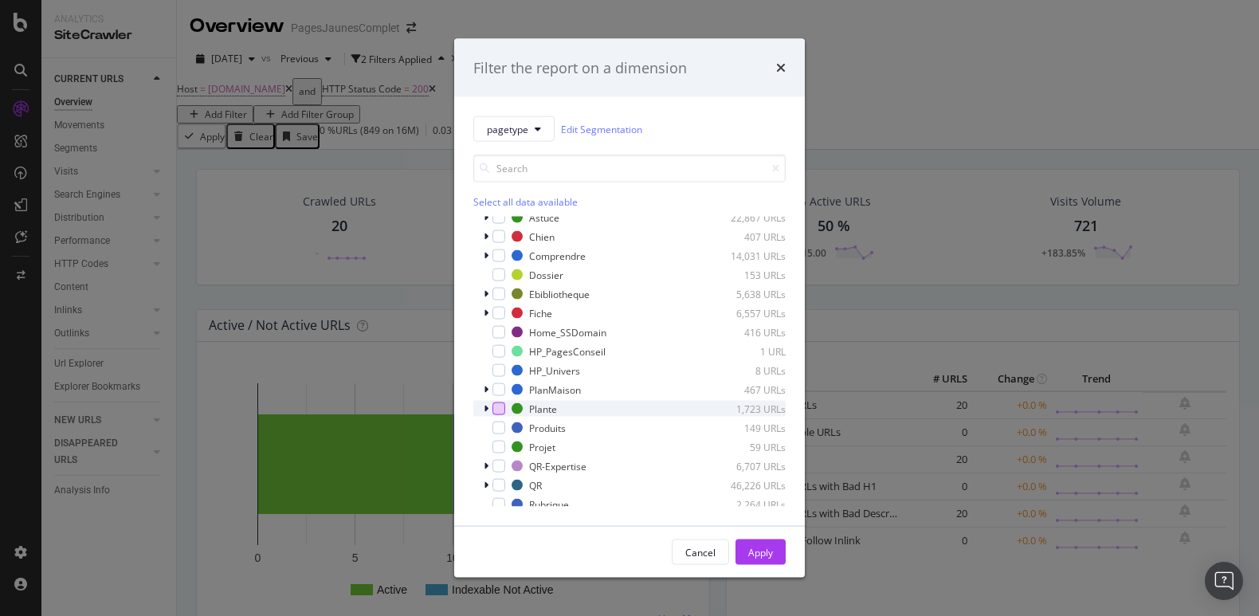
scroll to position [98, 0]
click at [486, 313] on icon "modal" at bounding box center [486, 315] width 5 height 10
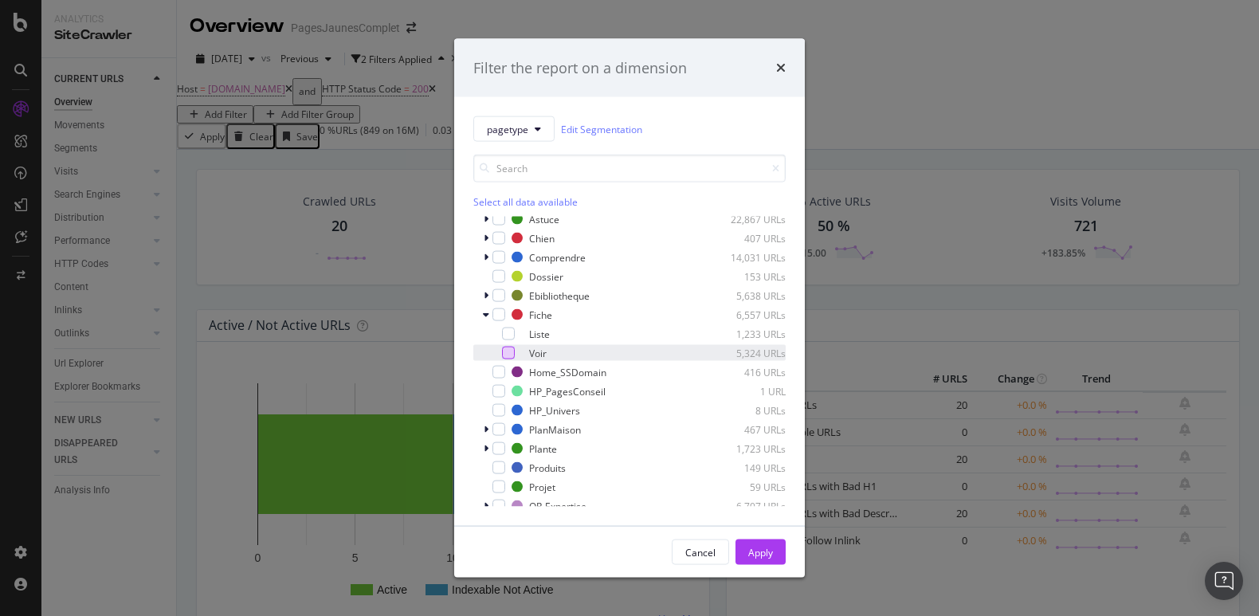
click at [512, 351] on div "modal" at bounding box center [508, 353] width 13 height 13
click at [767, 557] on div "Apply" at bounding box center [760, 552] width 25 height 14
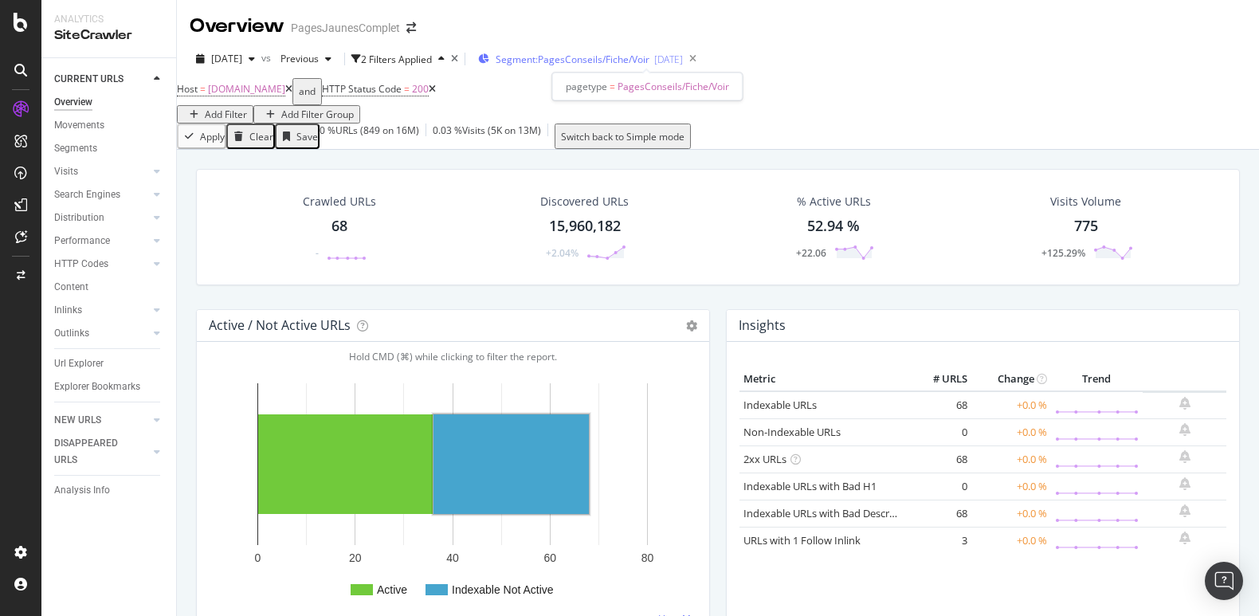
click at [647, 59] on span "Segment: PagesConseils/Fiche/Voir" at bounding box center [573, 60] width 154 height 14
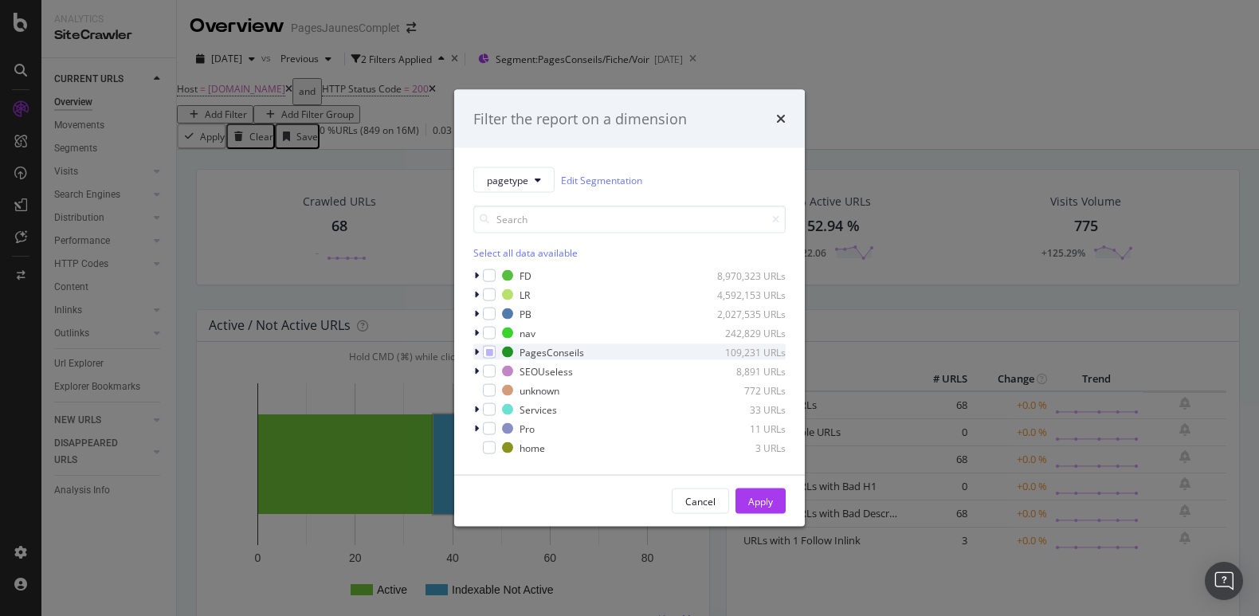
click at [478, 355] on icon "modal" at bounding box center [476, 352] width 5 height 10
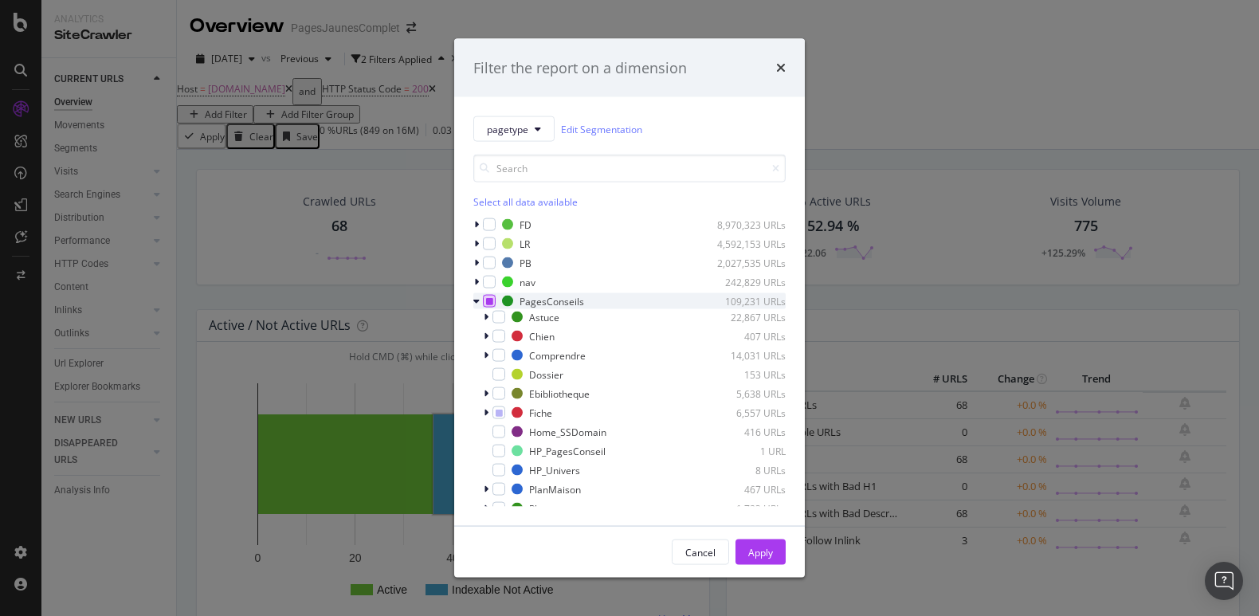
click at [488, 297] on icon "modal" at bounding box center [489, 301] width 7 height 8
click at [484, 355] on icon "modal" at bounding box center [486, 356] width 5 height 10
click at [508, 398] on div "modal" at bounding box center [508, 393] width 13 height 13
click at [759, 547] on div "Apply" at bounding box center [760, 552] width 25 height 14
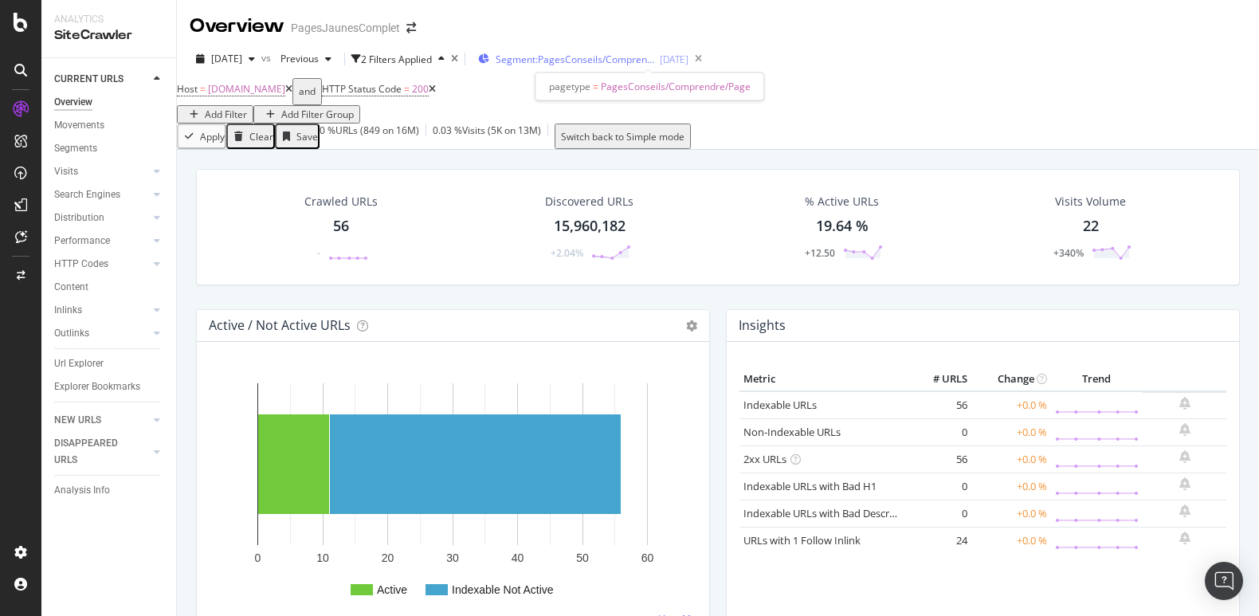
click at [655, 55] on span "Segment: PagesConseils/Comprendre/Page" at bounding box center [575, 60] width 159 height 14
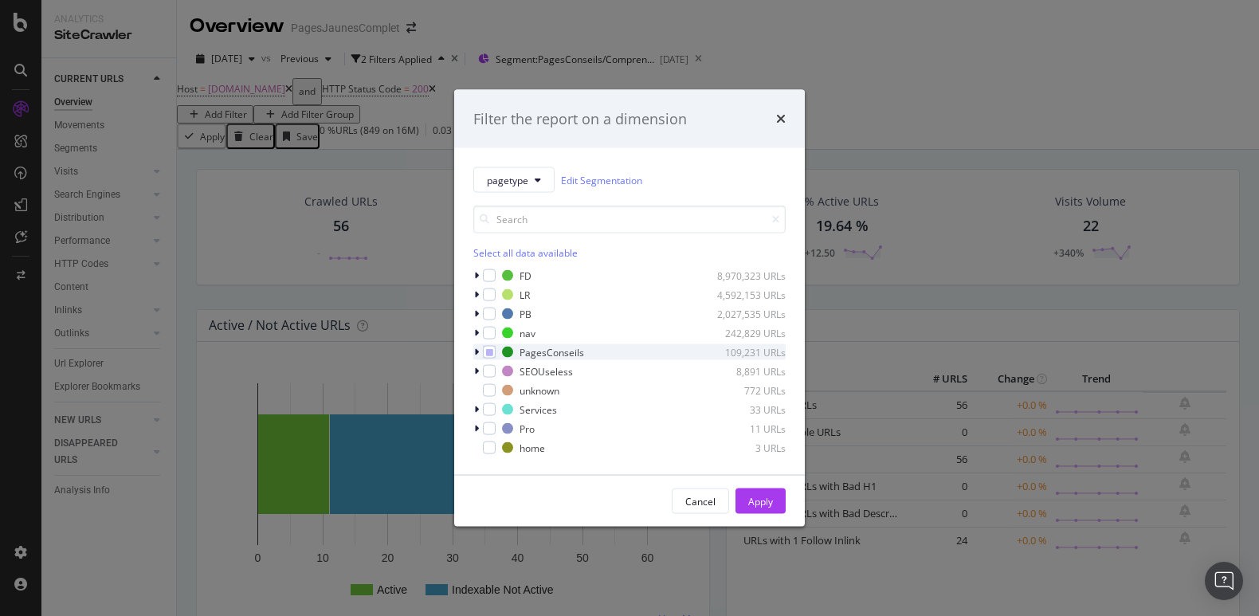
click at [476, 352] on icon "modal" at bounding box center [476, 352] width 5 height 10
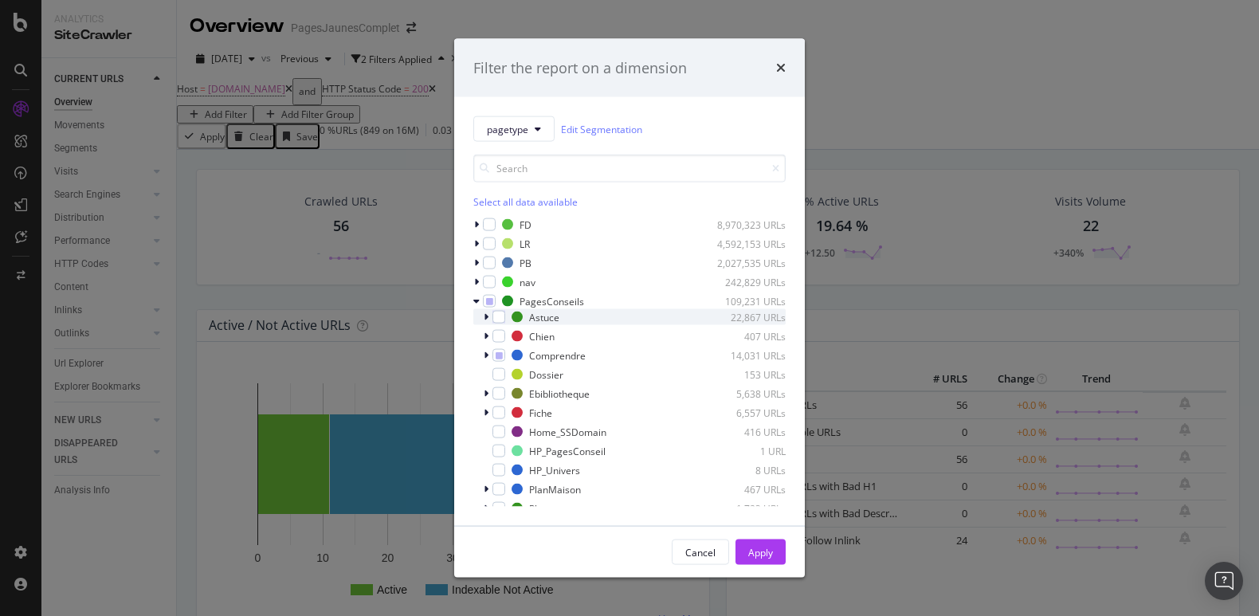
click at [484, 320] on icon "modal" at bounding box center [486, 317] width 5 height 10
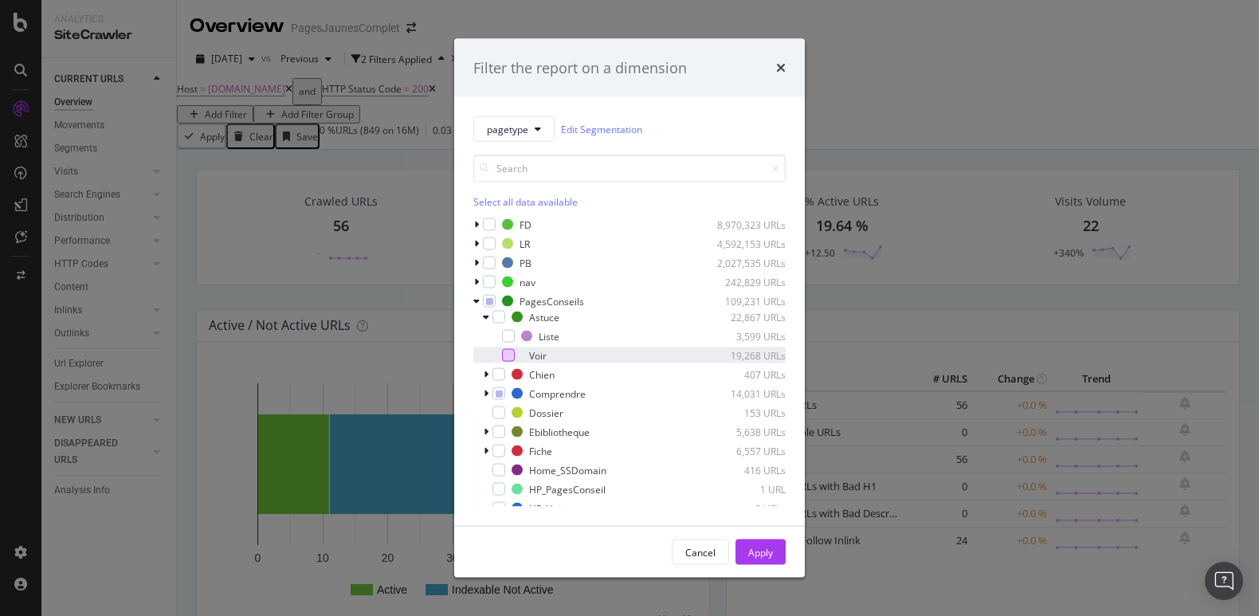
click at [504, 352] on div "modal" at bounding box center [508, 355] width 13 height 13
click at [490, 299] on icon "modal" at bounding box center [489, 301] width 7 height 8
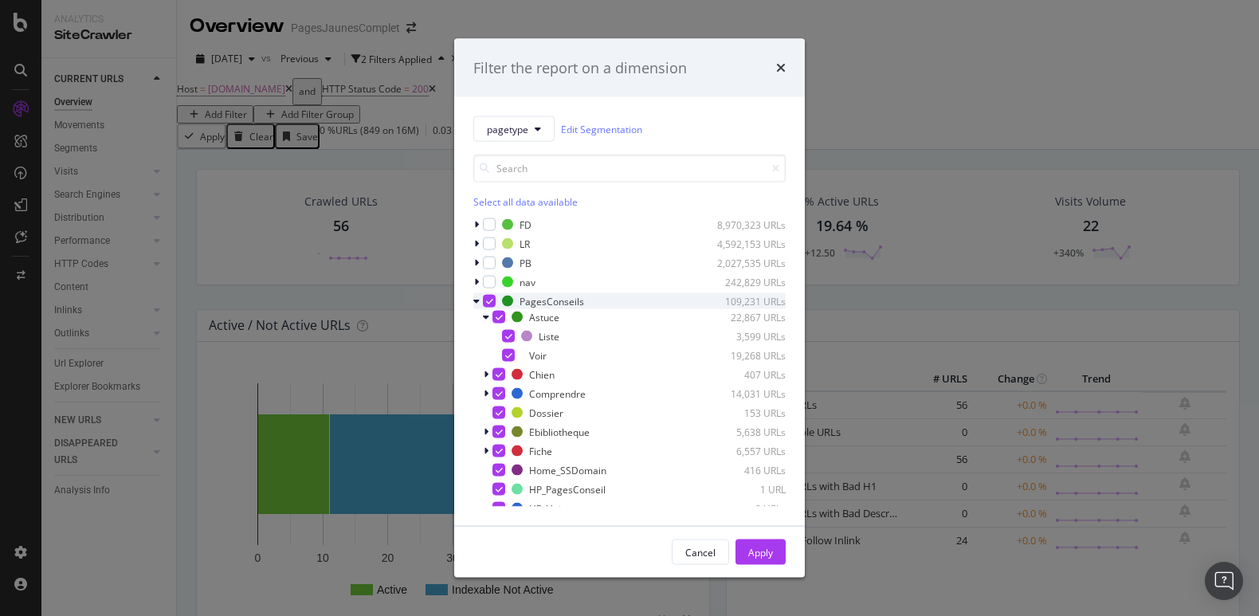
click at [488, 301] on icon "modal" at bounding box center [489, 301] width 7 height 8
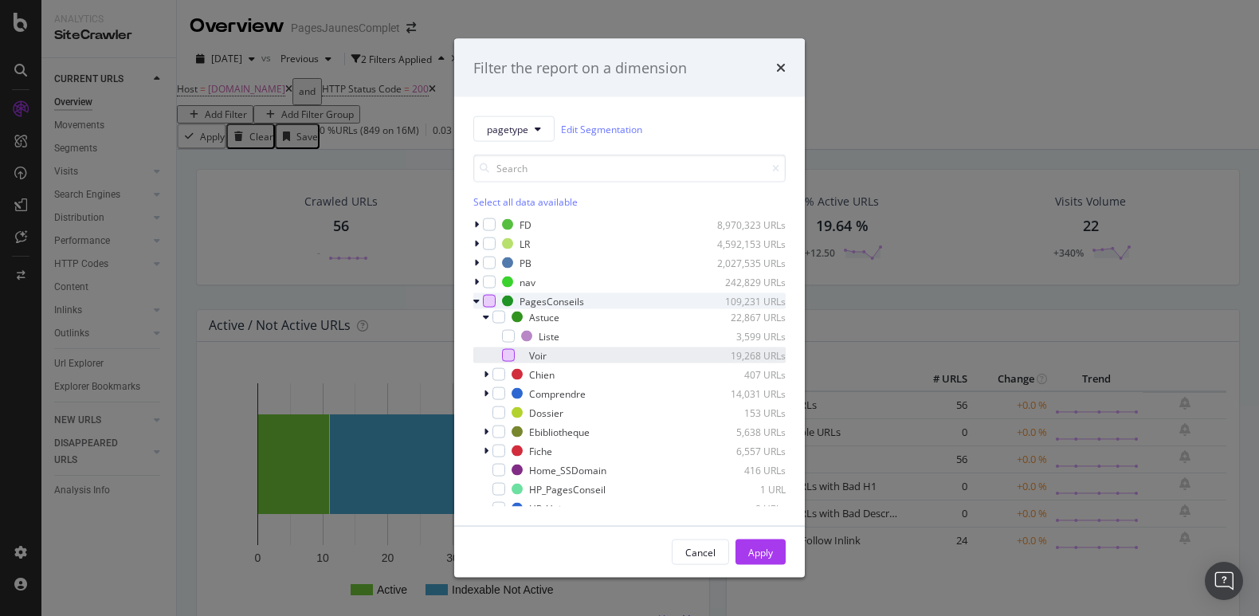
click at [508, 354] on div "modal" at bounding box center [508, 355] width 13 height 13
click at [768, 556] on div "Apply" at bounding box center [760, 552] width 25 height 14
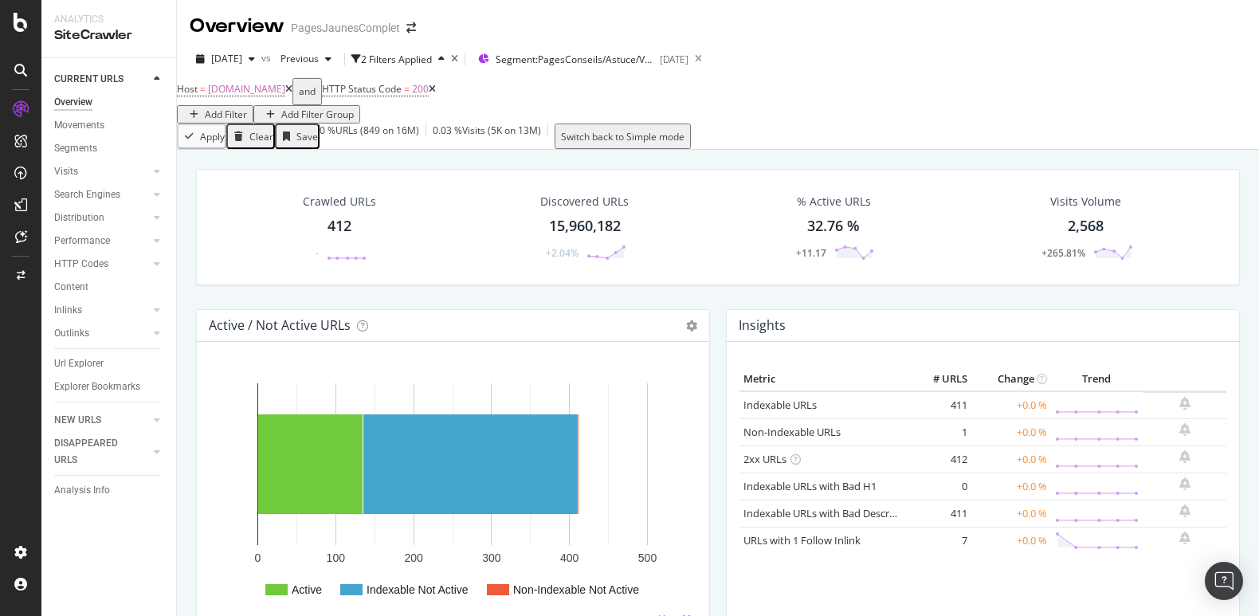
click at [343, 227] on div "412" at bounding box center [340, 226] width 24 height 21
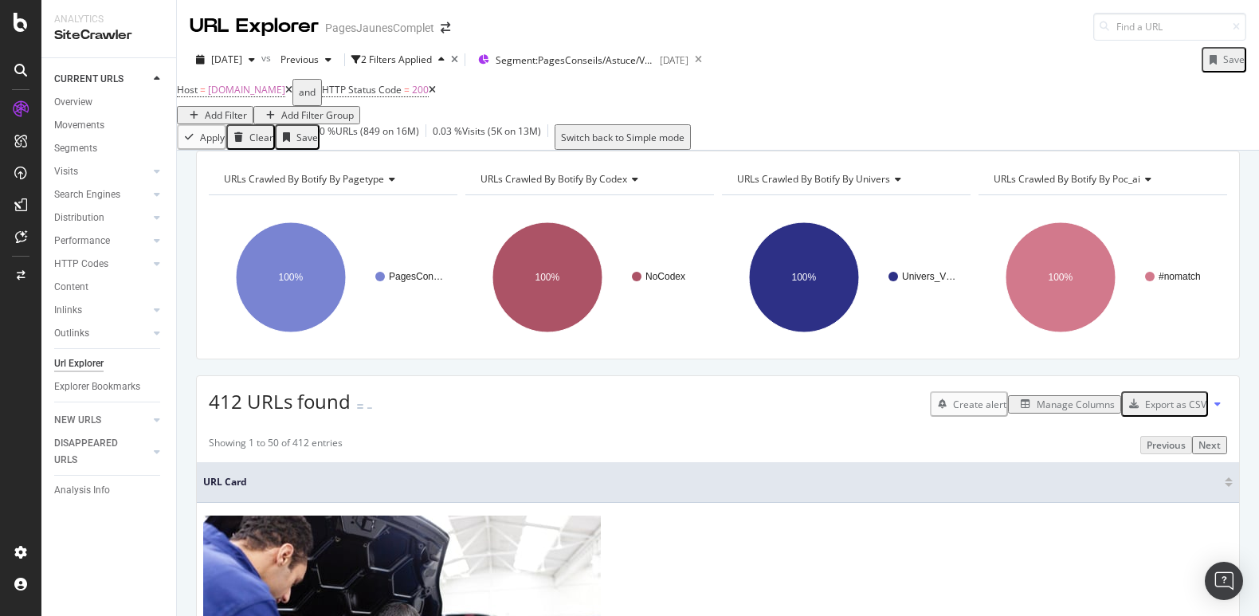
click at [1185, 411] on div "Export as CSV" at bounding box center [1175, 405] width 61 height 14
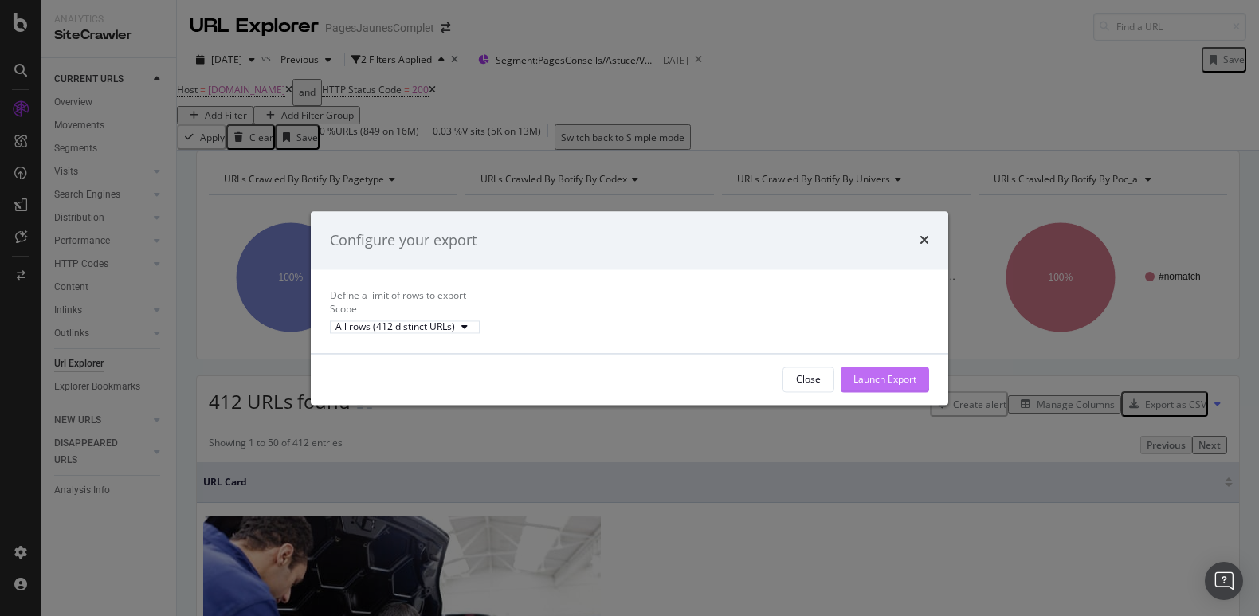
click at [894, 385] on div "Launch Export" at bounding box center [884, 379] width 63 height 24
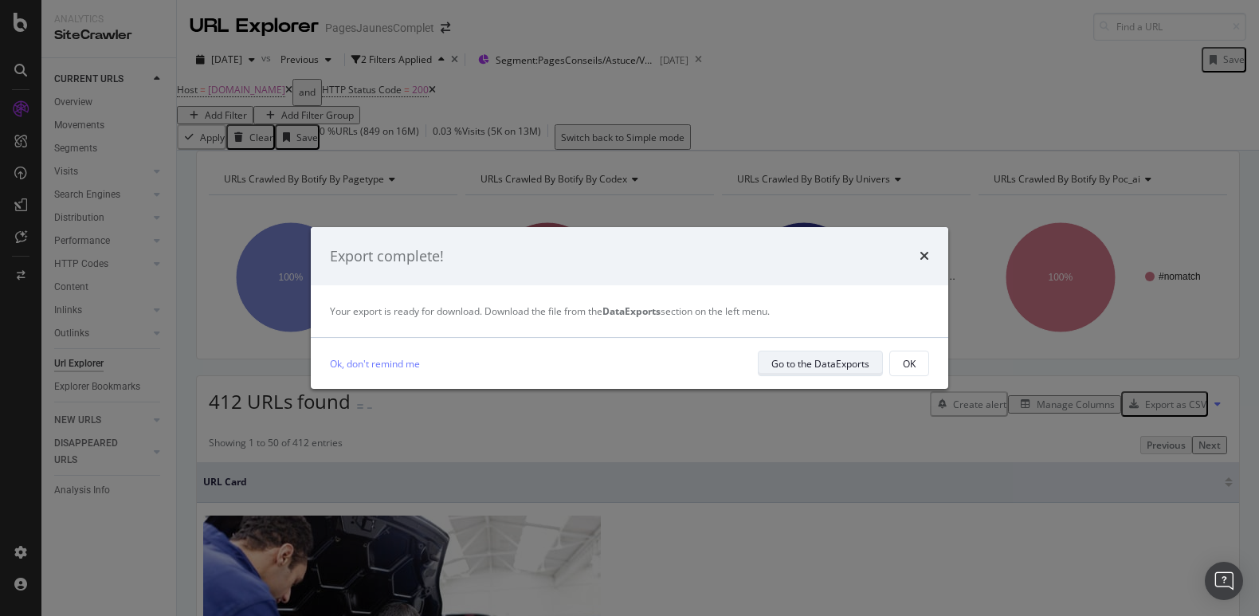
click at [845, 366] on div "Go to the DataExports" at bounding box center [820, 364] width 98 height 14
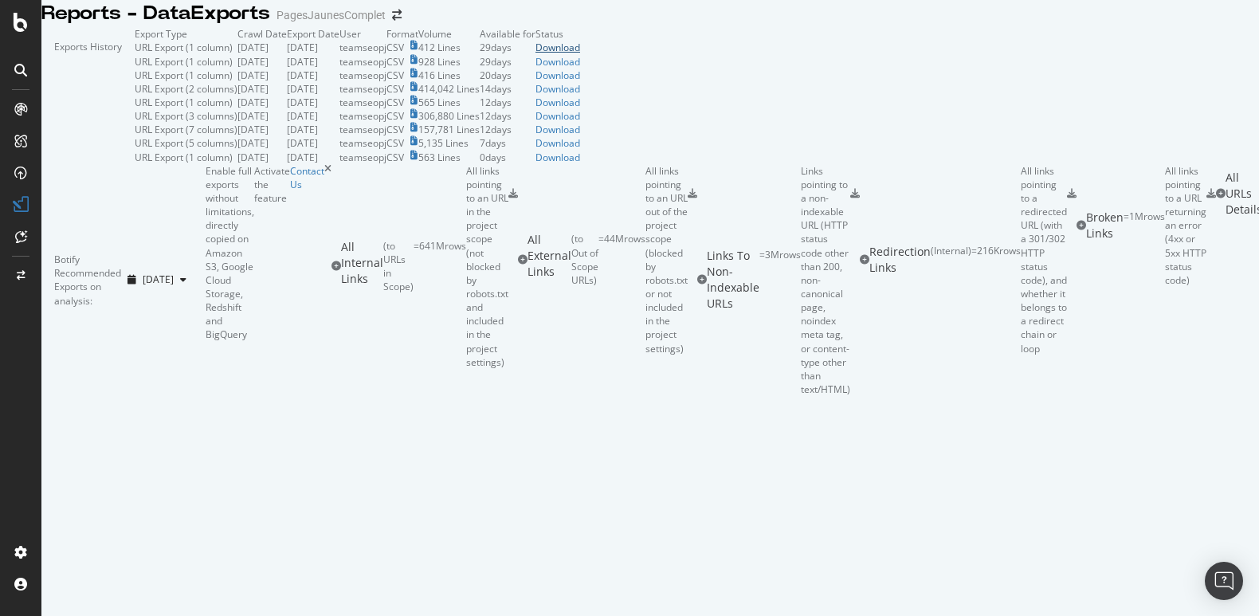
click at [580, 54] on div "Download" at bounding box center [557, 48] width 45 height 14
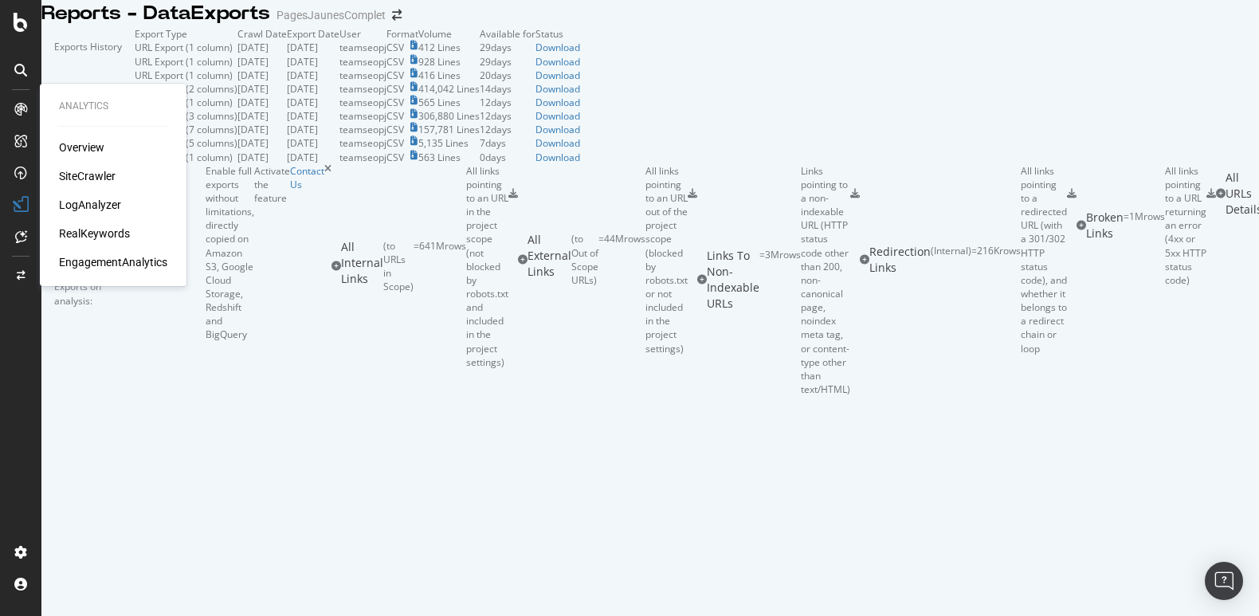
click at [16, 114] on icon at bounding box center [20, 109] width 13 height 13
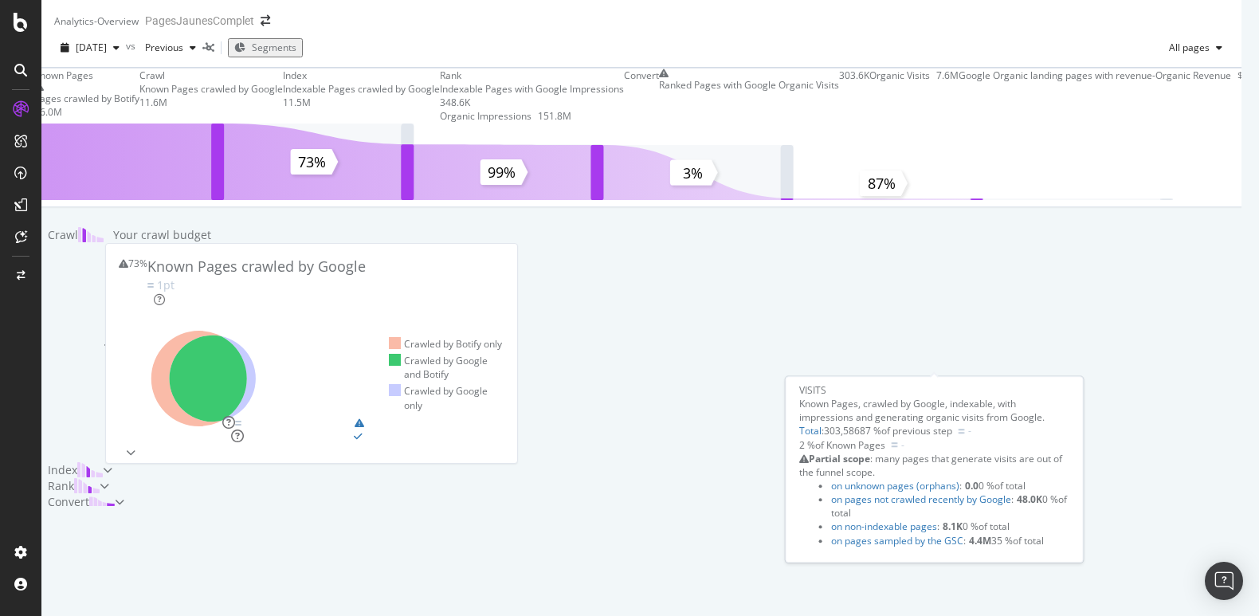
click at [959, 124] on span at bounding box center [959, 96] width 0 height 55
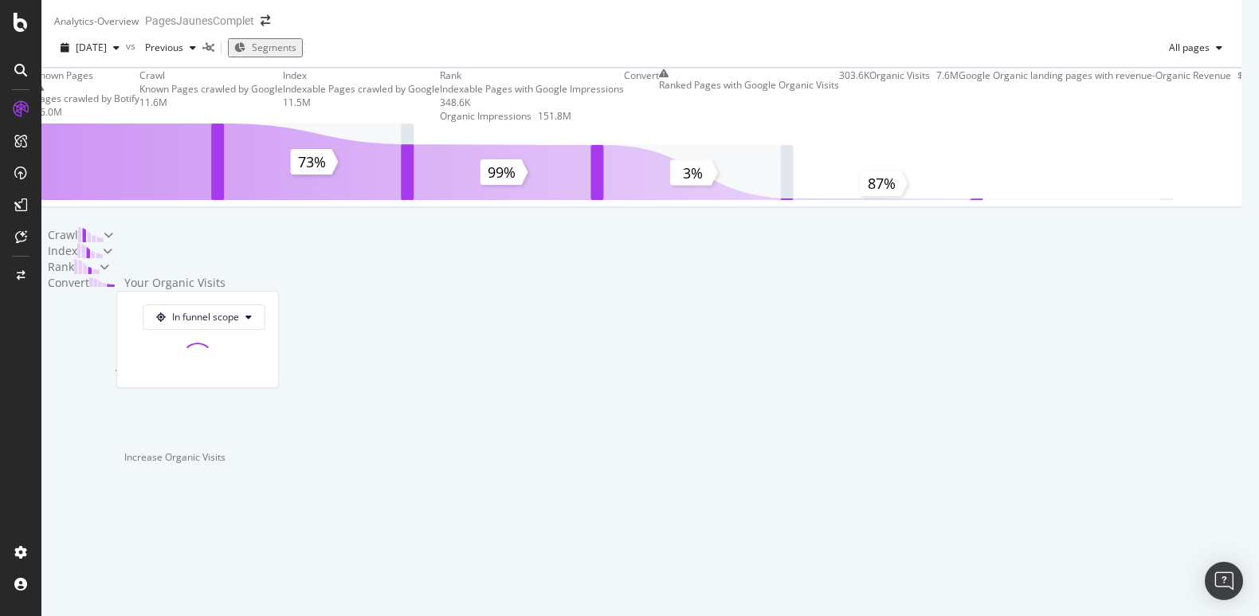
scroll to position [474, 0]
click at [239, 310] on span "In funnel scope" at bounding box center [205, 317] width 67 height 14
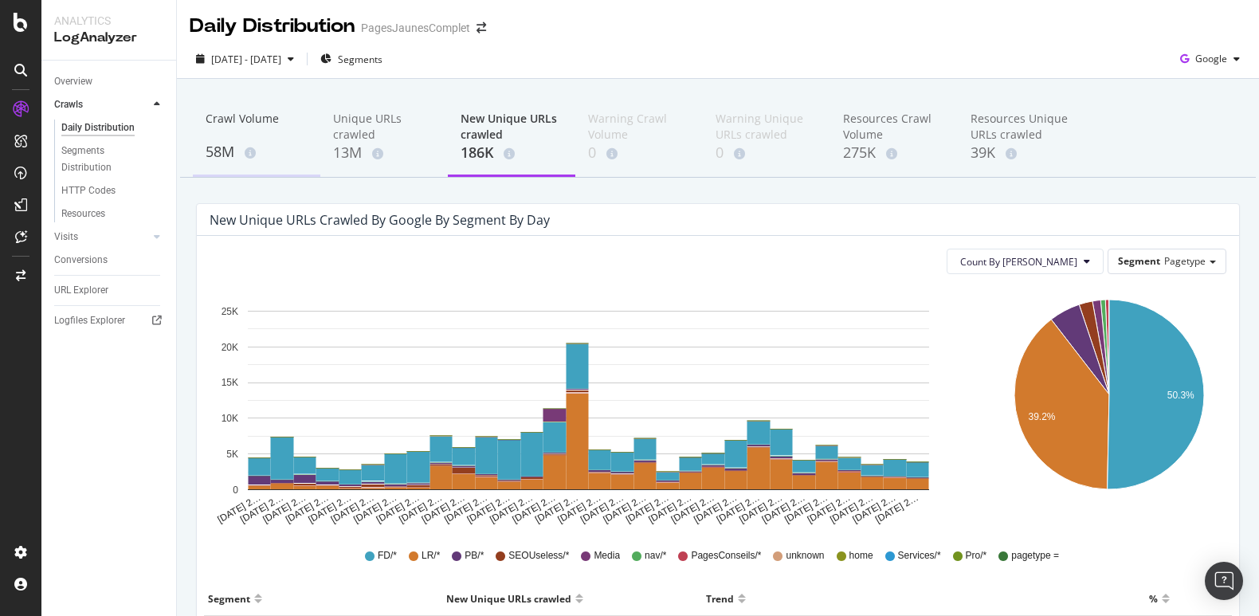
click at [234, 149] on div "58M" at bounding box center [257, 152] width 102 height 21
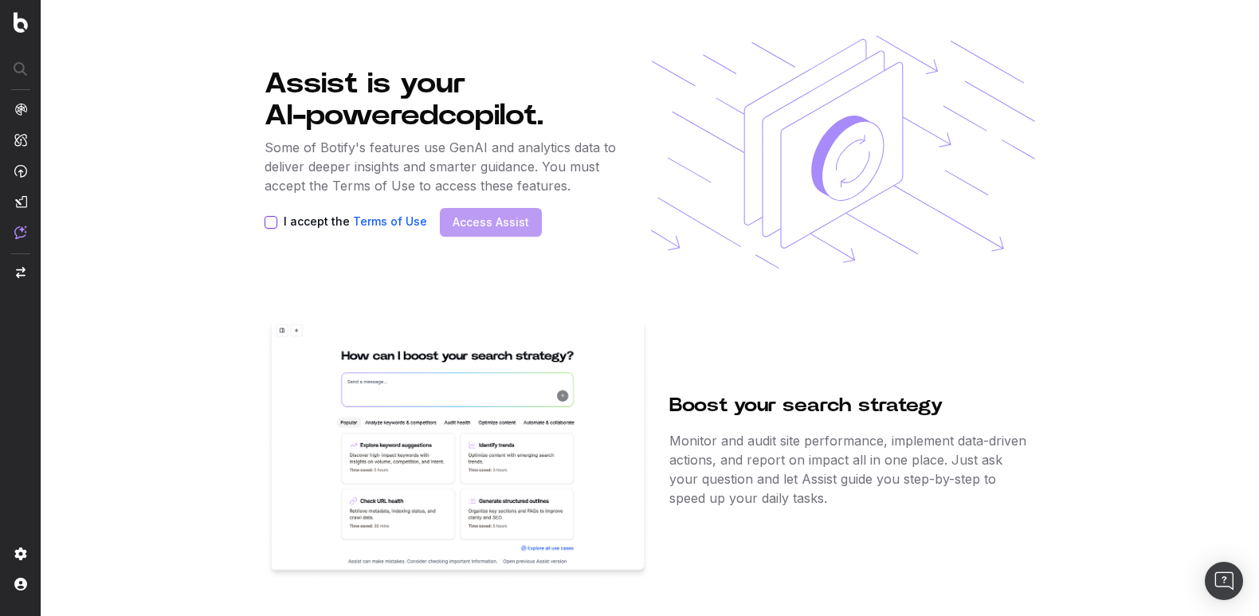
click at [269, 225] on button "I accept the Terms of Use" at bounding box center [271, 222] width 13 height 13
